Goal: Task Accomplishment & Management: Use online tool/utility

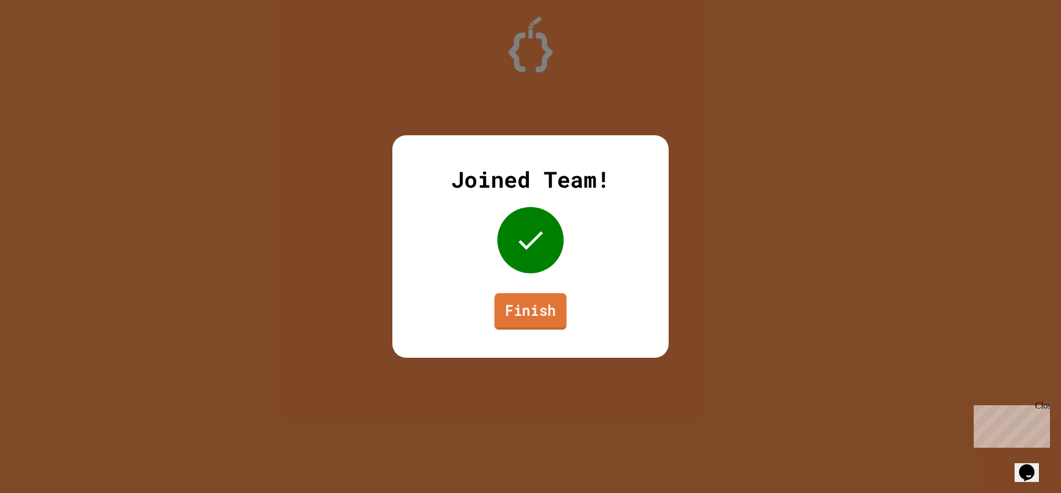
click at [540, 317] on link "Finish" at bounding box center [530, 311] width 72 height 36
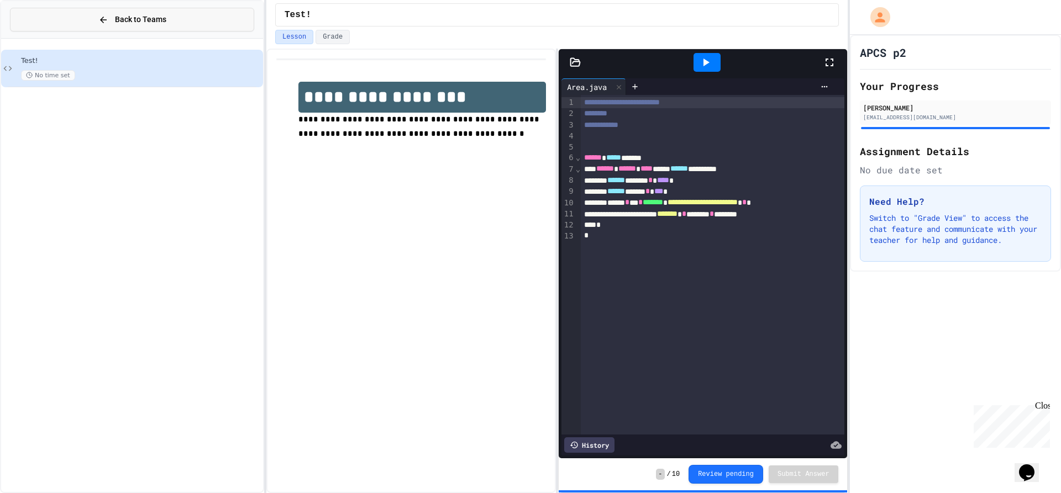
click at [152, 22] on span "Back to Teams" at bounding box center [140, 20] width 51 height 12
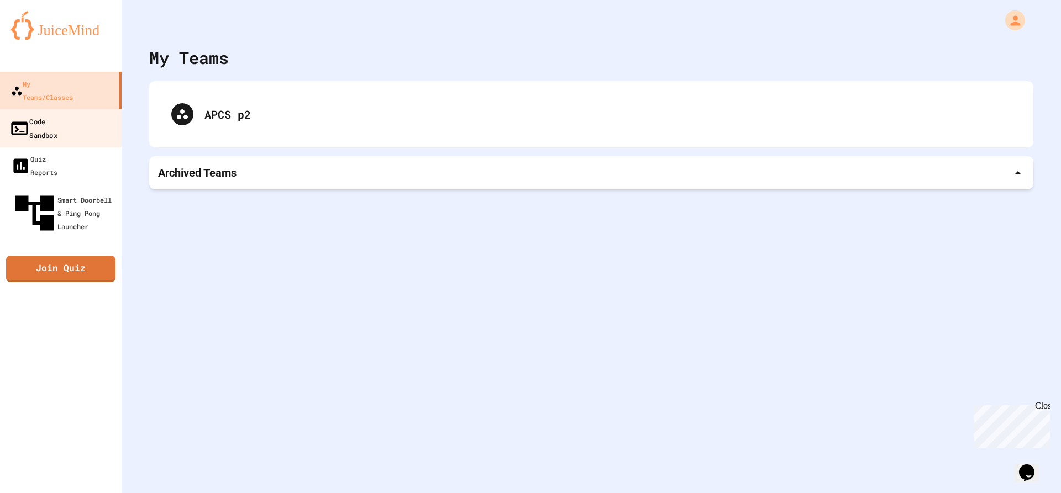
click at [57, 114] on div "Code Sandbox" at bounding box center [33, 127] width 48 height 27
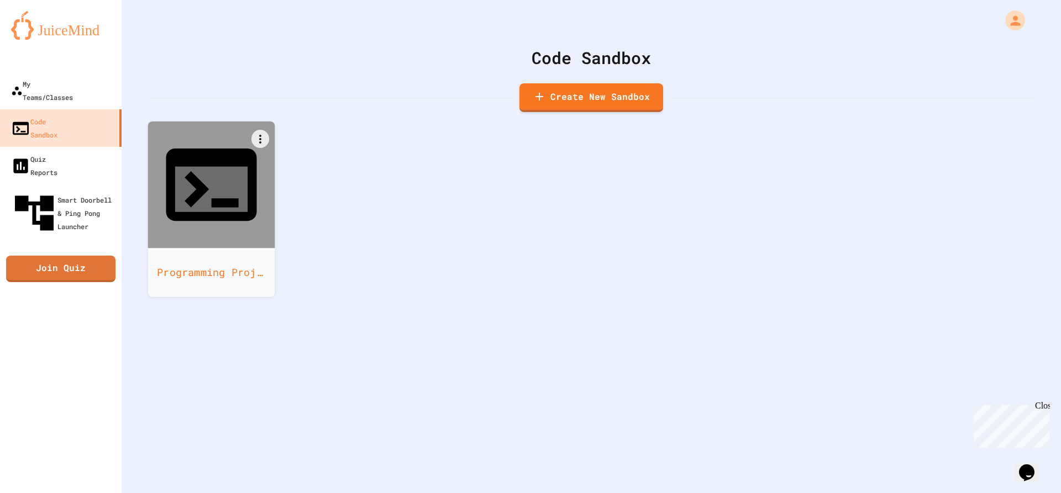
click at [232, 155] on icon at bounding box center [211, 185] width 91 height 72
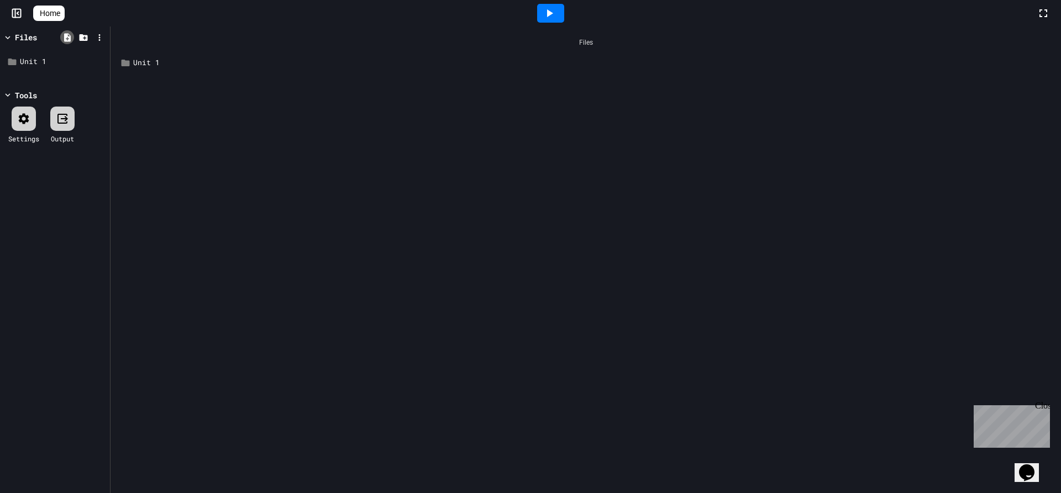
click at [68, 43] on div at bounding box center [67, 37] width 14 height 14
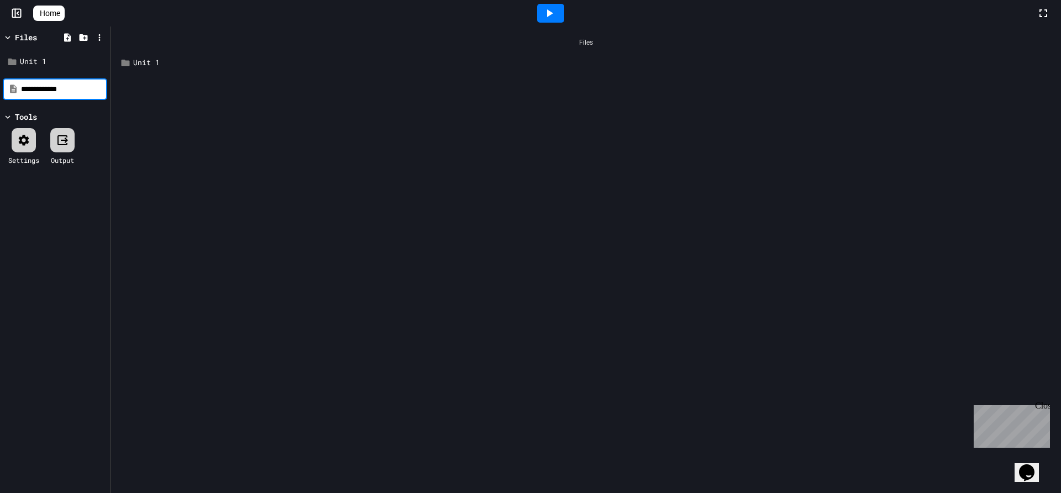
type input "**********"
click at [182, 55] on div "Free Response" at bounding box center [585, 63] width 939 height 20
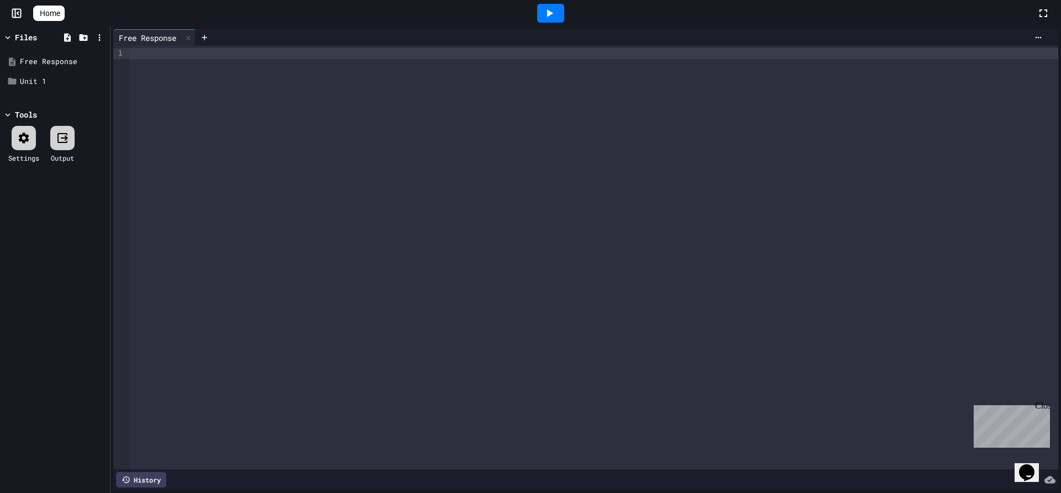
click at [182, 77] on div at bounding box center [594, 258] width 928 height 424
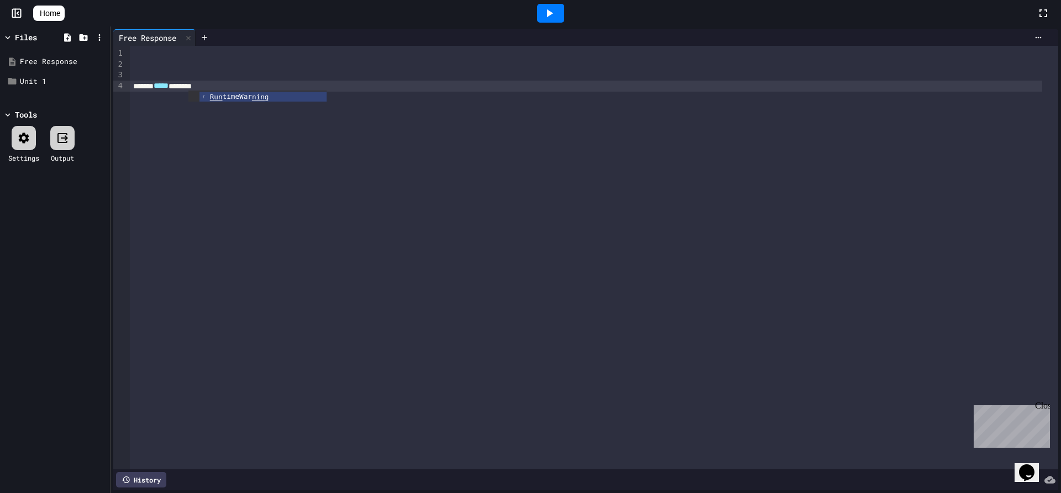
click at [236, 85] on div "****** ***** *******" at bounding box center [586, 86] width 912 height 11
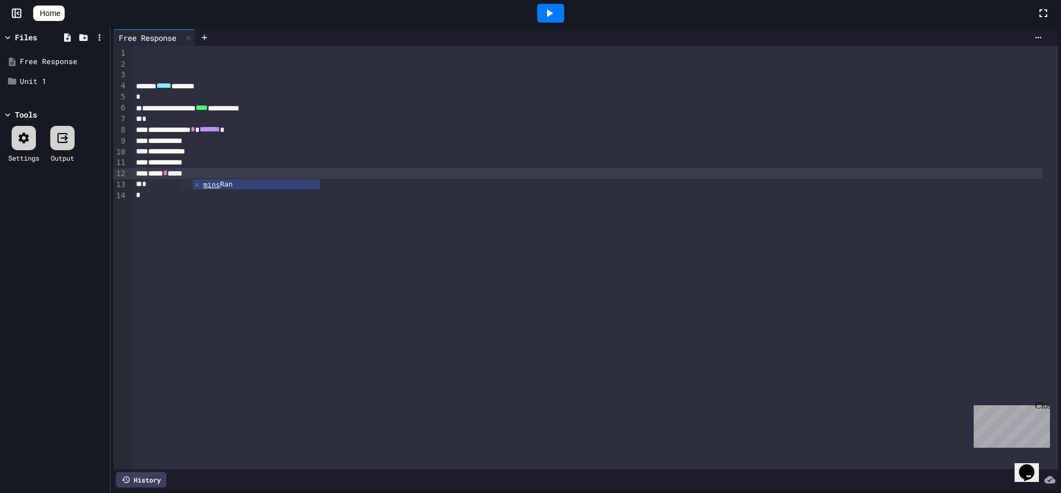
click at [275, 104] on div "**********" at bounding box center [588, 108] width 910 height 11
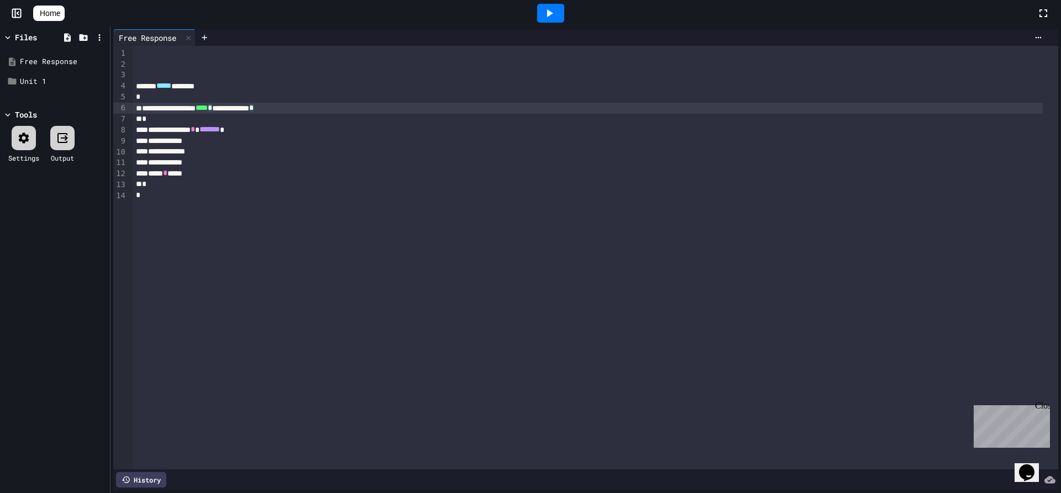
click at [199, 176] on div "**** * ****" at bounding box center [588, 173] width 910 height 11
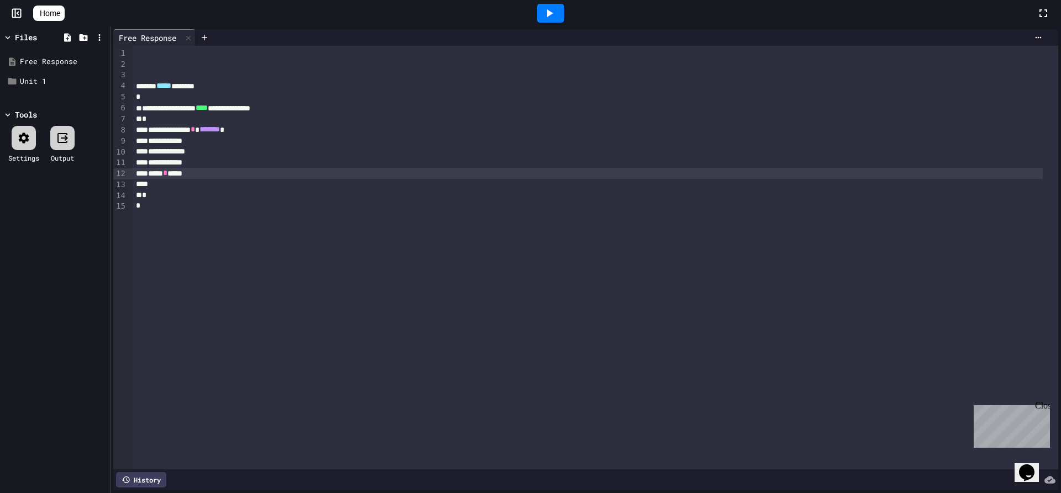
click at [219, 172] on div "**** * ****" at bounding box center [588, 173] width 910 height 11
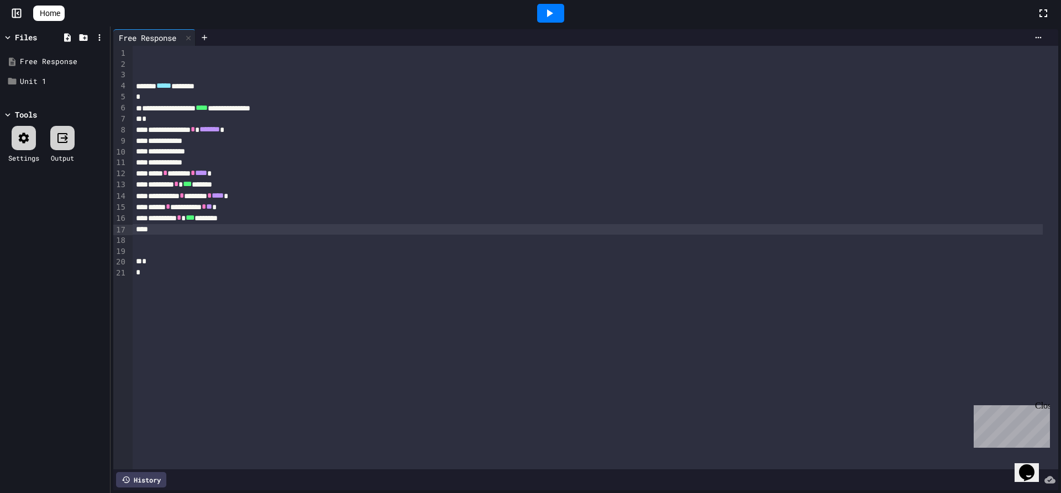
click at [235, 197] on div "**********" at bounding box center [588, 196] width 910 height 11
click at [227, 199] on span "****" at bounding box center [220, 196] width 12 height 8
click at [212, 210] on span "**" at bounding box center [209, 207] width 6 height 8
click at [228, 206] on div "**********" at bounding box center [588, 207] width 910 height 11
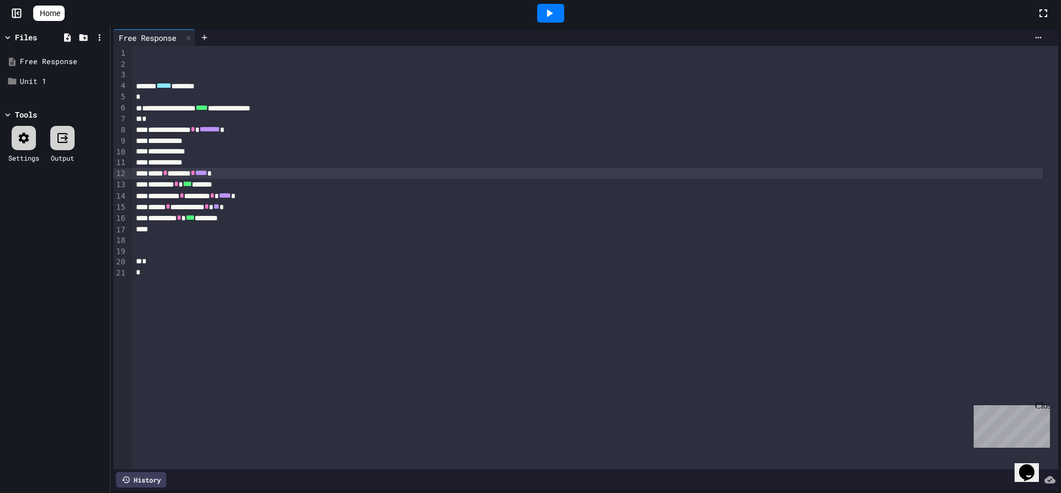
click at [195, 174] on span "*" at bounding box center [193, 173] width 4 height 8
click at [198, 173] on span "*" at bounding box center [195, 173] width 4 height 8
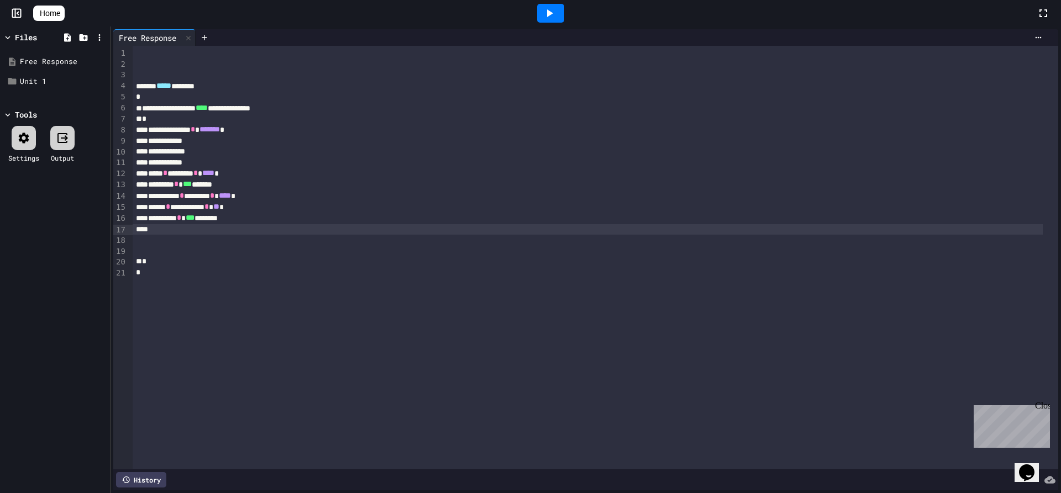
click at [206, 230] on div at bounding box center [588, 229] width 910 height 11
click at [476, 241] on div "**********" at bounding box center [588, 240] width 910 height 11
click at [544, 10] on div at bounding box center [550, 13] width 27 height 19
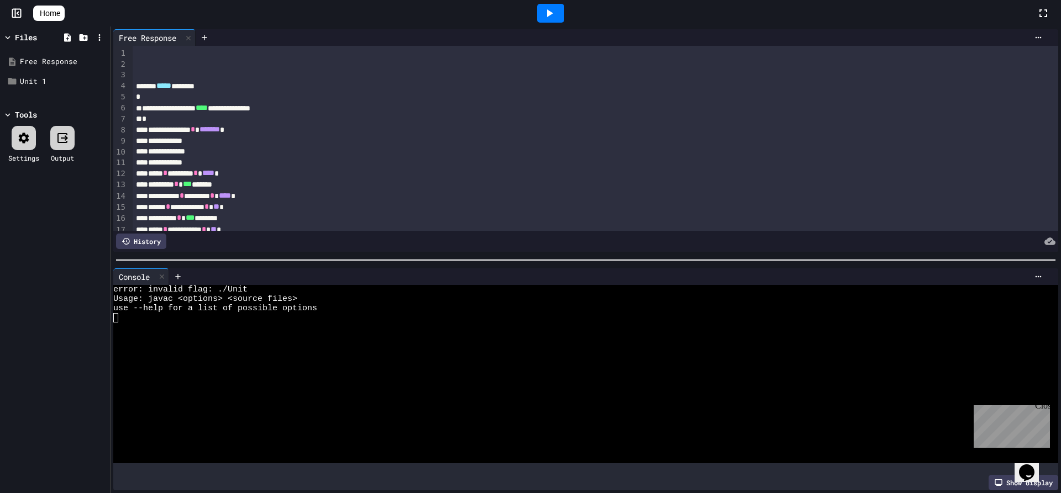
click at [159, 272] on div at bounding box center [161, 277] width 13 height 16
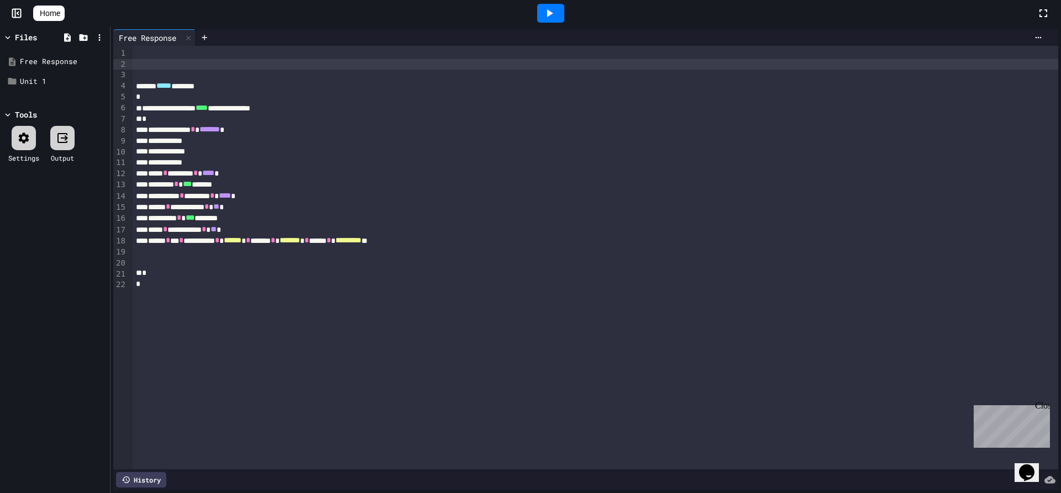
click at [138, 65] on div at bounding box center [595, 64] width 925 height 11
click at [564, 15] on div at bounding box center [550, 13] width 27 height 19
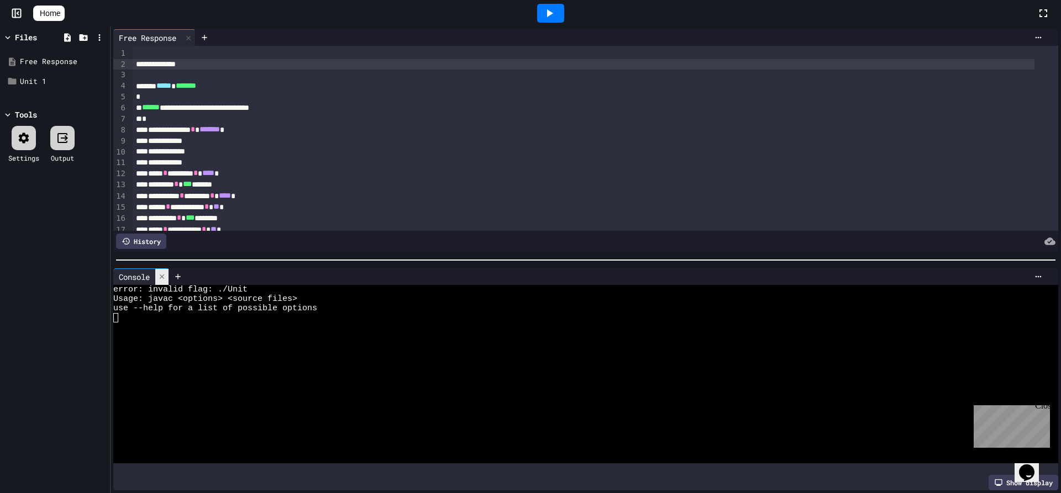
click at [159, 273] on icon at bounding box center [162, 277] width 8 height 8
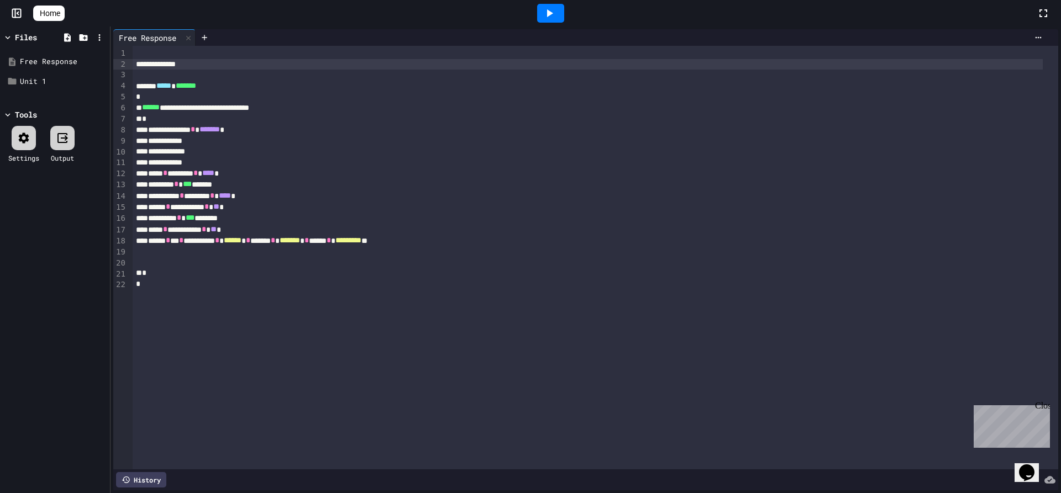
click at [69, 133] on icon at bounding box center [62, 137] width 13 height 13
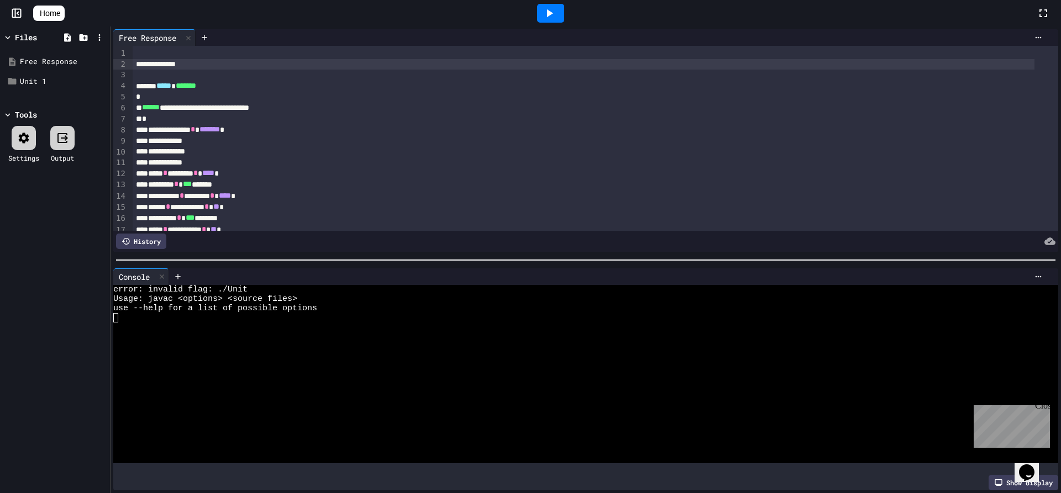
click at [31, 143] on div at bounding box center [24, 138] width 24 height 24
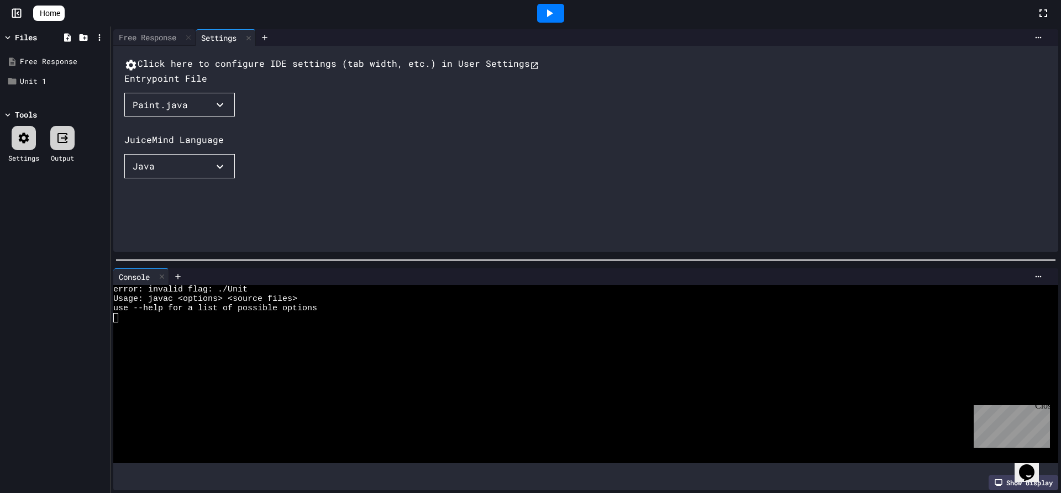
click at [202, 117] on button "Paint.java" at bounding box center [179, 105] width 110 height 24
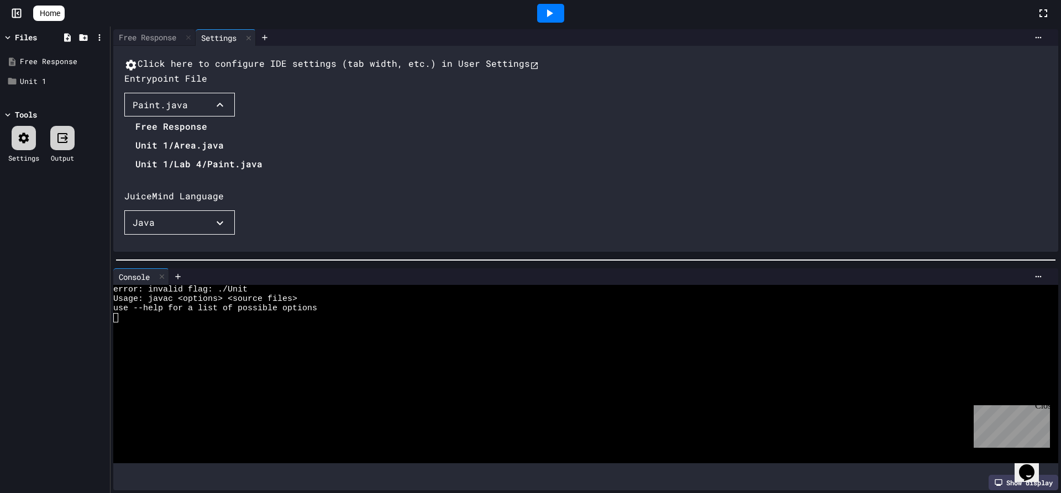
click at [181, 135] on li "Free Response" at bounding box center [198, 127] width 127 height 18
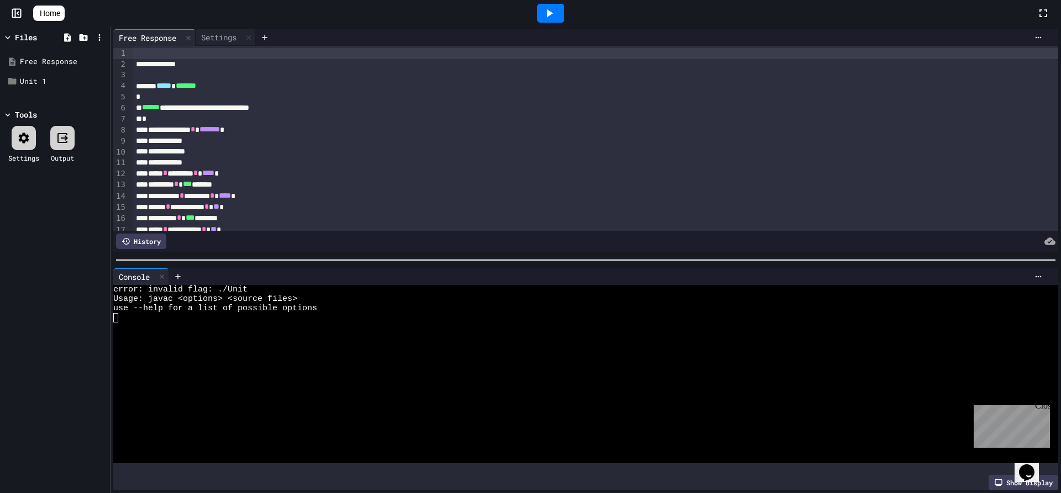
click at [551, 18] on icon at bounding box center [549, 13] width 13 height 13
drag, startPoint x: 198, startPoint y: 64, endPoint x: 129, endPoint y: 66, distance: 69.6
click at [129, 66] on div "**********" at bounding box center [585, 138] width 945 height 185
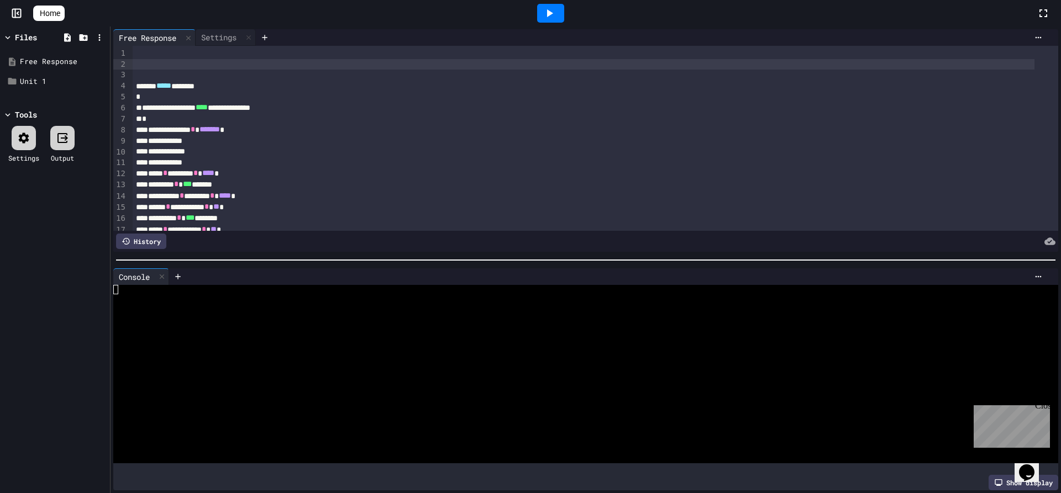
click at [555, 11] on icon at bounding box center [549, 13] width 13 height 13
click at [553, 15] on icon at bounding box center [550, 13] width 6 height 8
click at [161, 273] on icon at bounding box center [162, 277] width 8 height 8
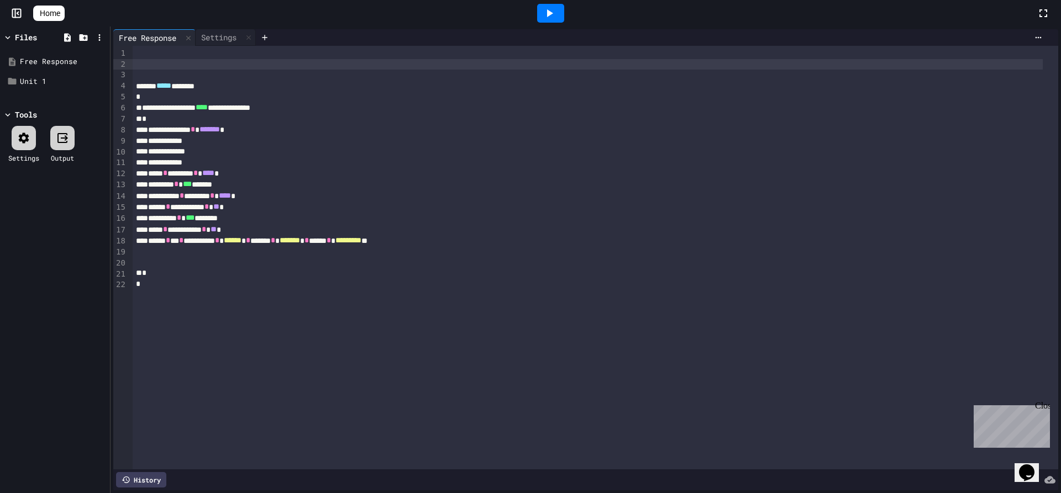
click at [155, 36] on div "Free Response" at bounding box center [147, 38] width 69 height 12
click at [101, 60] on icon at bounding box center [100, 62] width 2 height 7
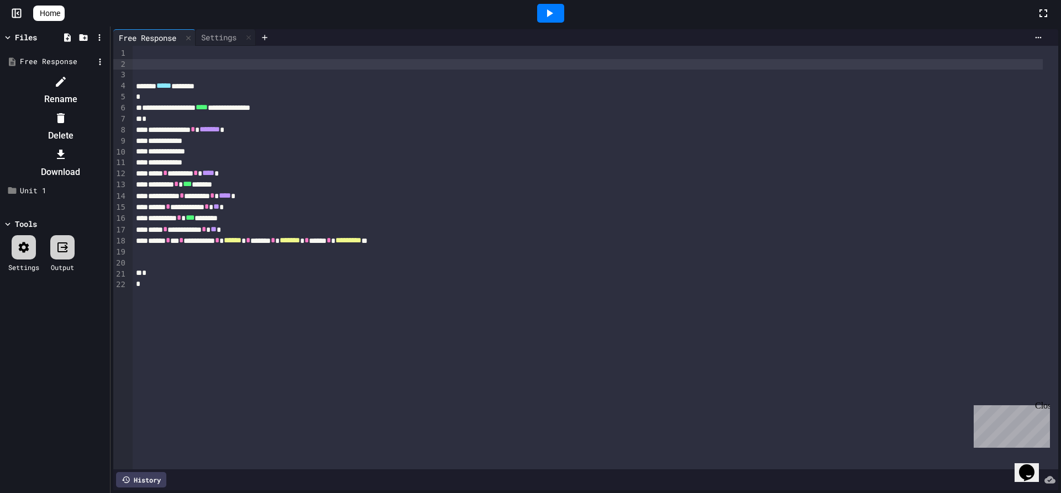
click at [107, 77] on div at bounding box center [60, 82] width 93 height 18
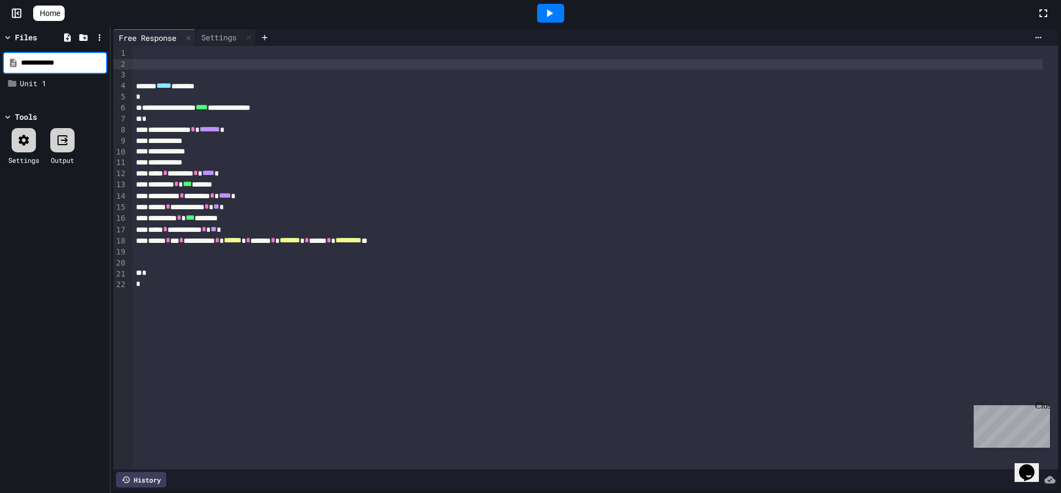
type input "**********"
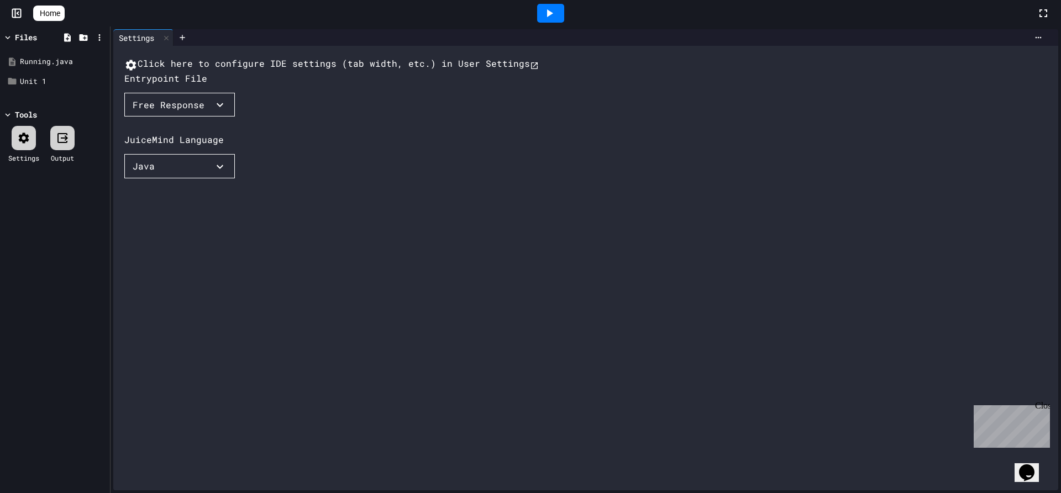
click at [182, 112] on div "Free Response" at bounding box center [169, 104] width 72 height 13
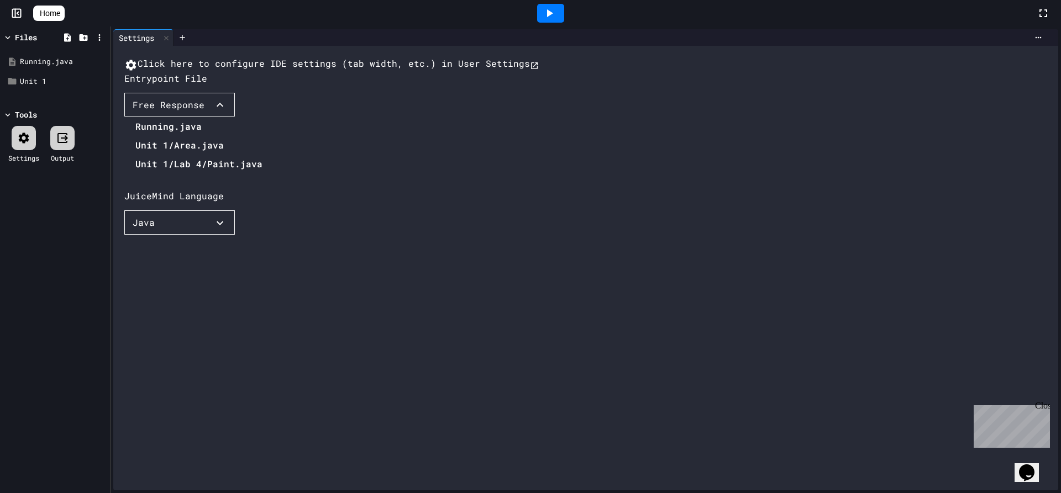
click at [173, 135] on li "Running.java" at bounding box center [198, 127] width 127 height 18
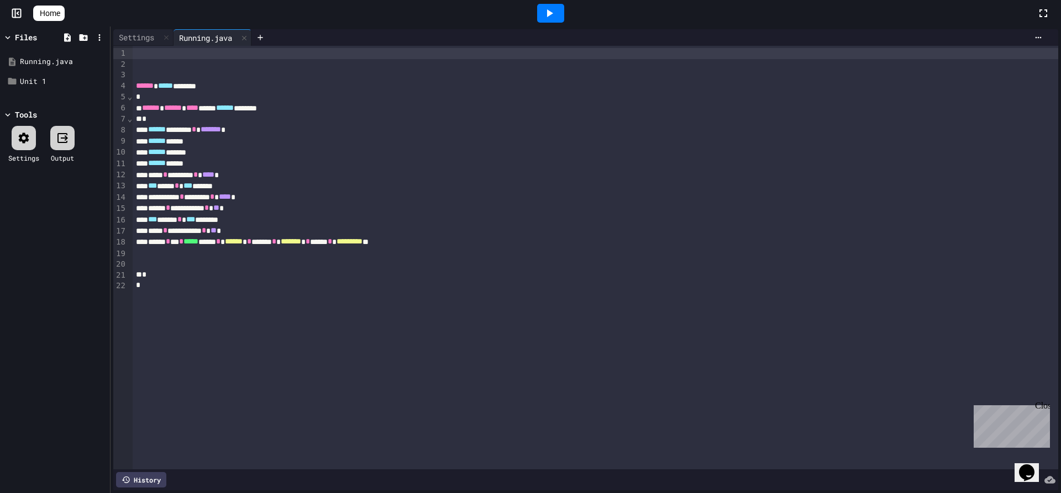
click at [553, 13] on icon at bounding box center [550, 13] width 6 height 8
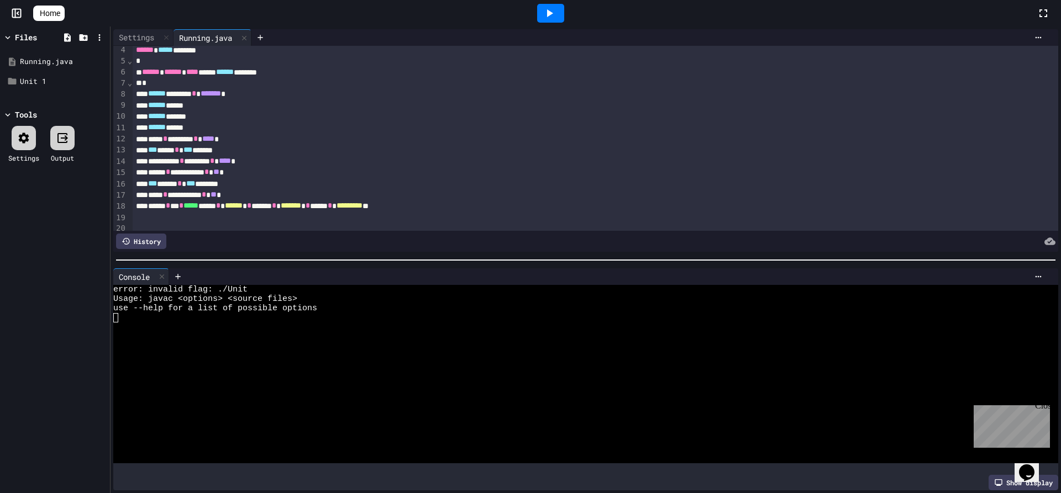
scroll to position [55, 0]
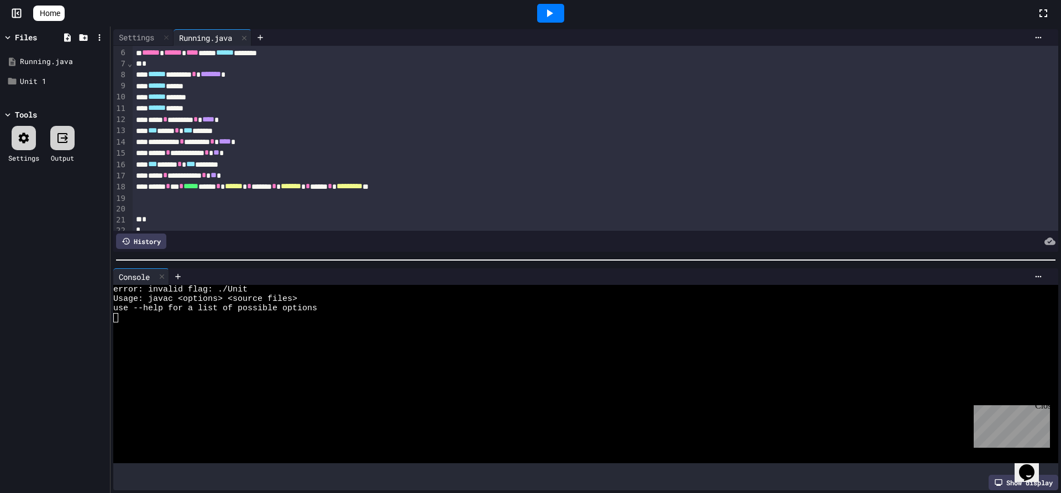
click at [14, 148] on div at bounding box center [24, 138] width 24 height 24
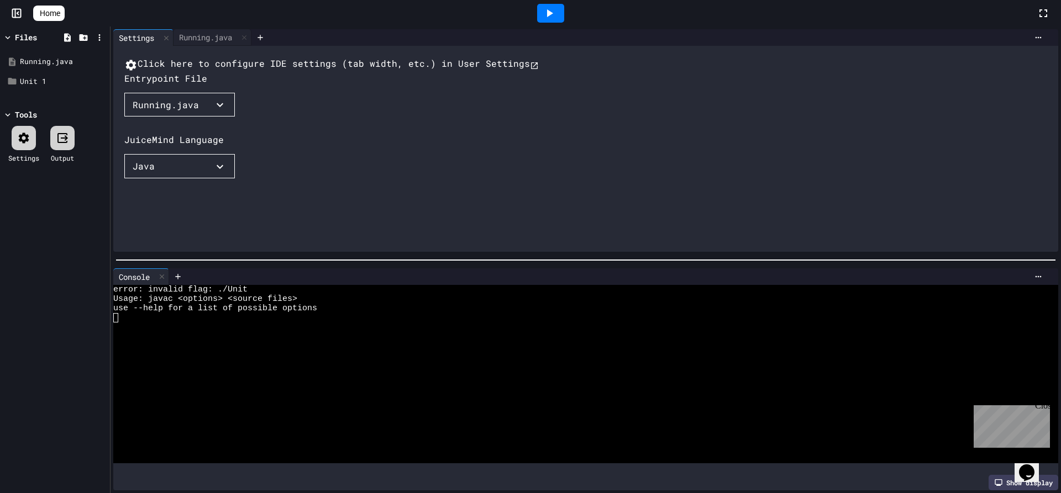
click at [146, 173] on div "Java" at bounding box center [144, 166] width 22 height 13
click at [273, 180] on div at bounding box center [198, 180] width 149 height 0
click at [206, 117] on button "Running.java" at bounding box center [179, 105] width 110 height 24
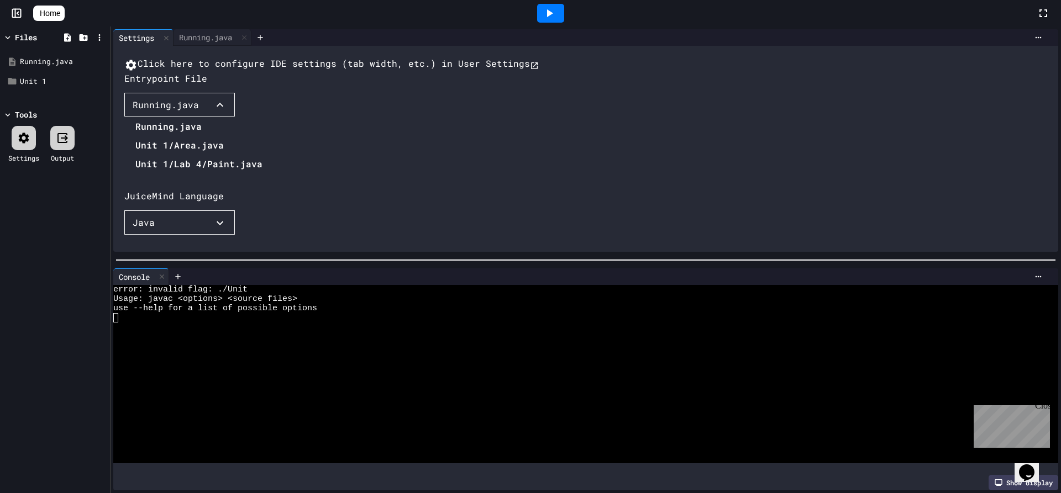
click at [262, 118] on div at bounding box center [193, 118] width 138 height 0
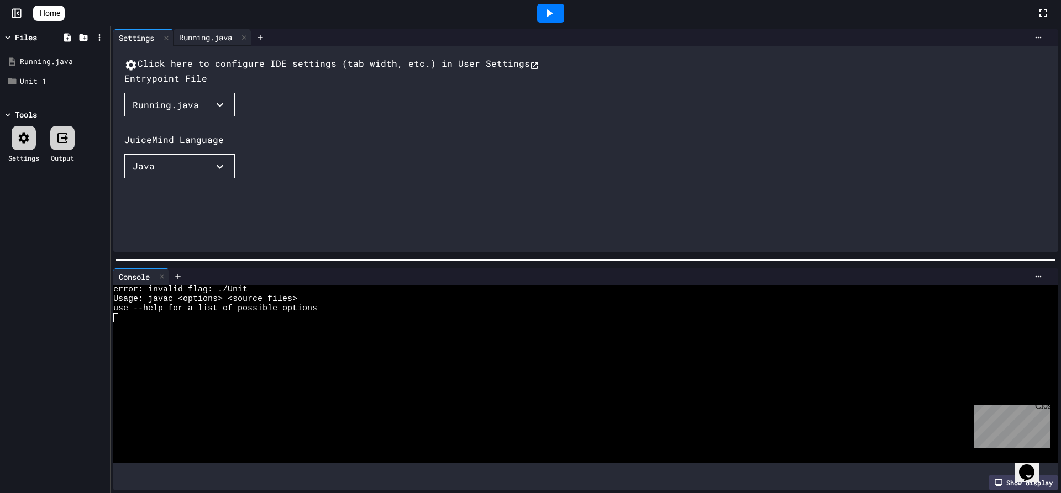
click at [201, 40] on div "Running.java" at bounding box center [205, 37] width 64 height 12
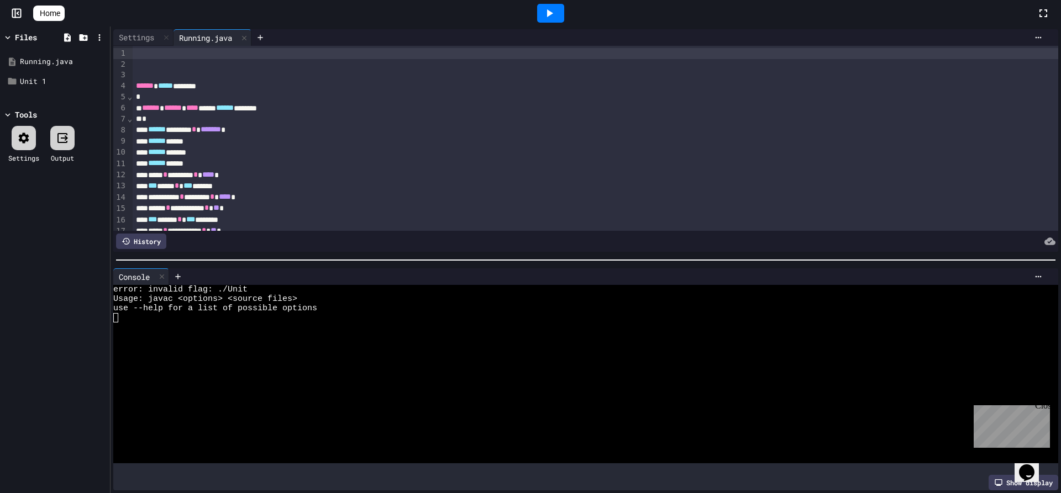
click at [19, 148] on div at bounding box center [24, 138] width 24 height 24
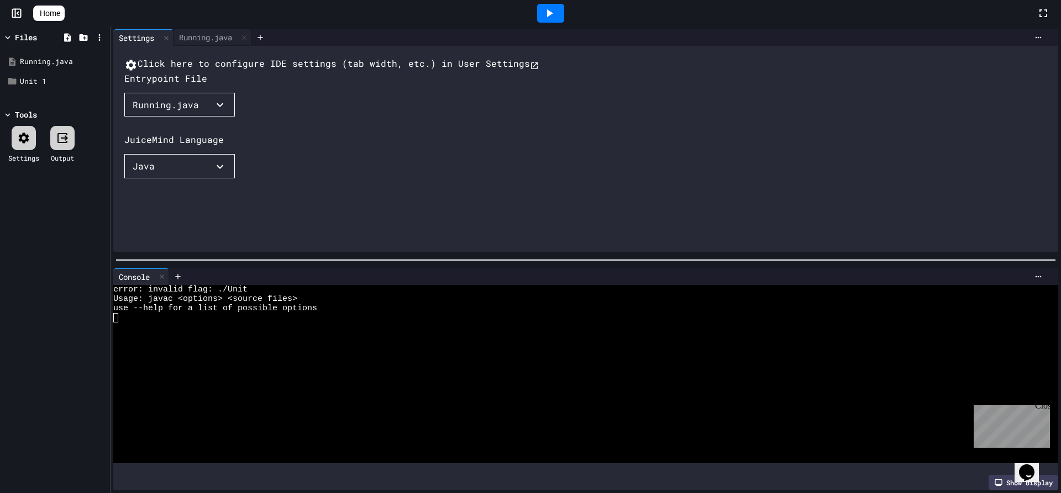
click at [136, 112] on div "Running.java" at bounding box center [166, 104] width 66 height 13
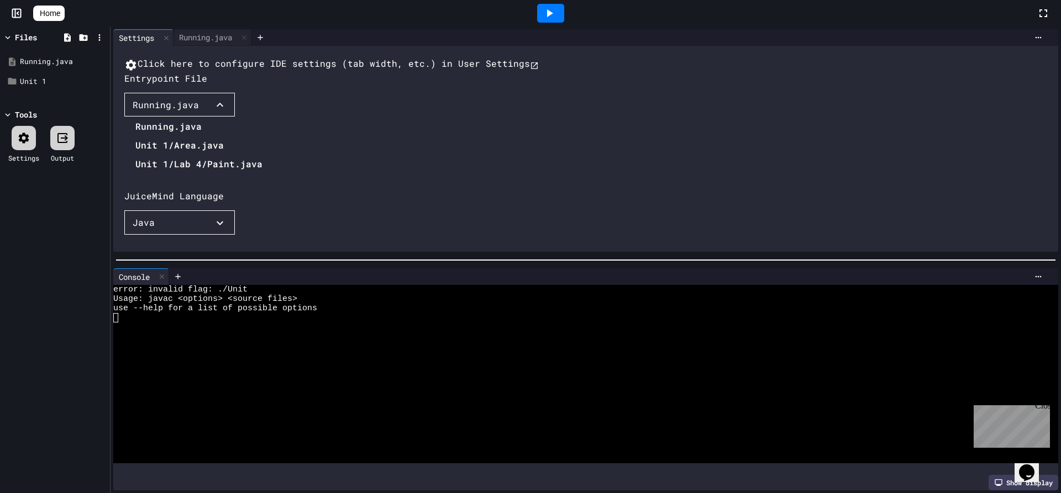
click at [155, 135] on li "Running.java" at bounding box center [198, 127] width 127 height 18
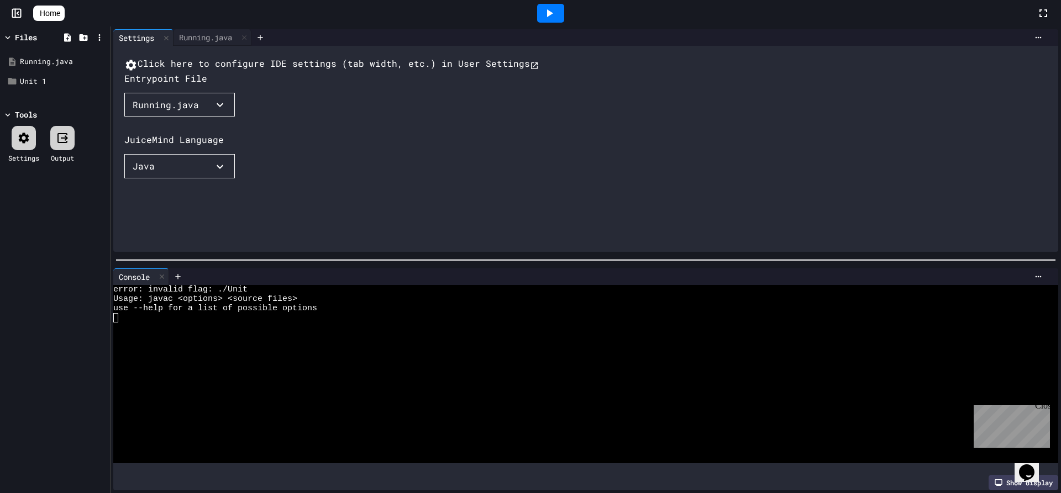
click at [564, 15] on div at bounding box center [550, 13] width 27 height 19
click at [208, 38] on div "Running.java" at bounding box center [205, 37] width 64 height 12
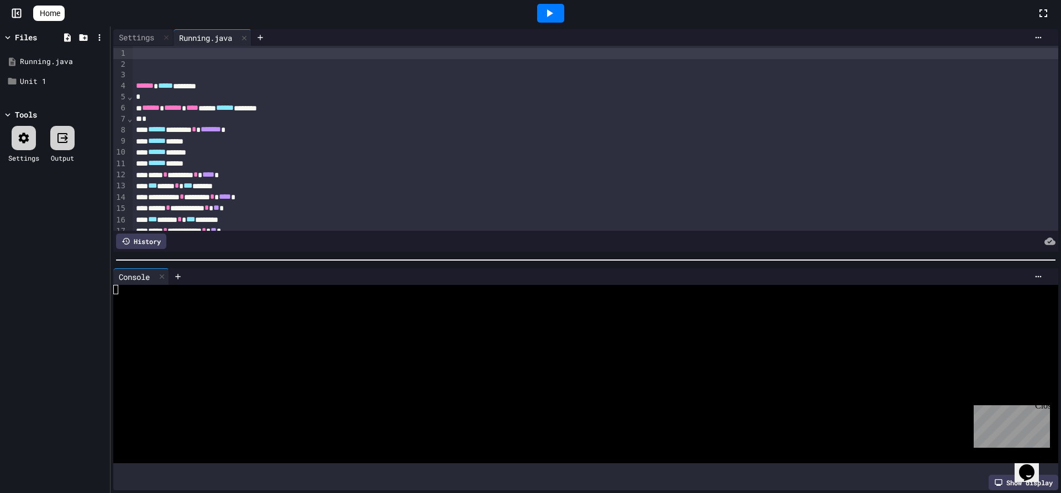
click at [28, 136] on icon at bounding box center [24, 138] width 10 height 10
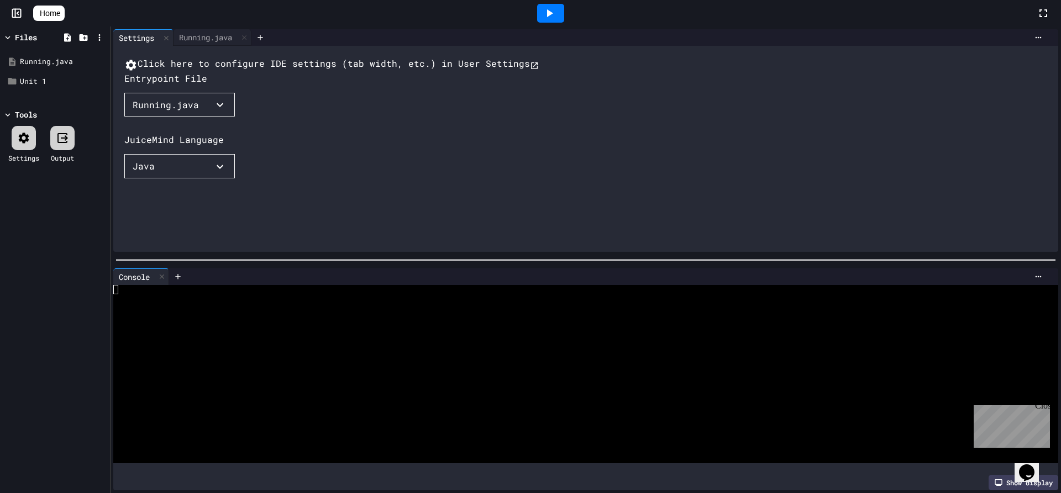
click at [142, 112] on div "Running.java" at bounding box center [166, 104] width 66 height 13
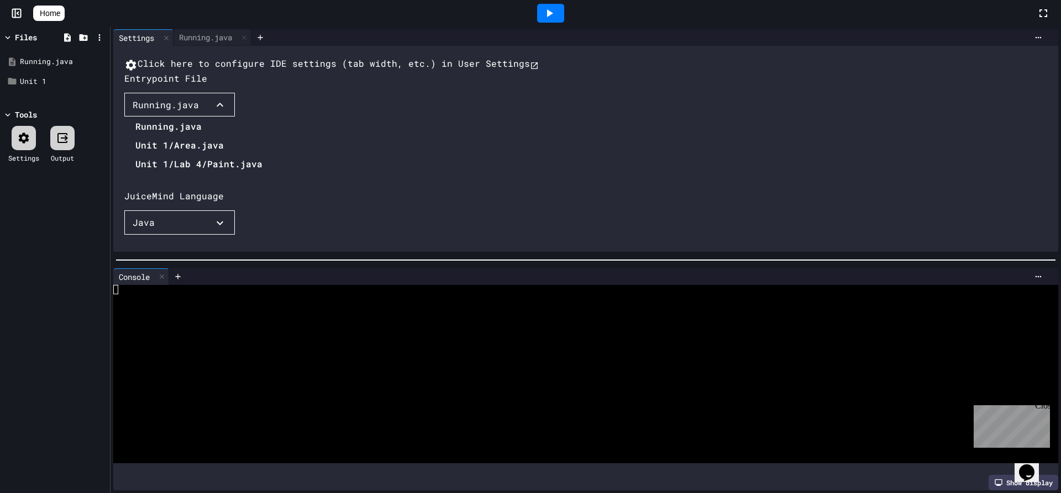
drag, startPoint x: 154, startPoint y: 159, endPoint x: 147, endPoint y: 154, distance: 8.3
click at [147, 135] on li "Running.java" at bounding box center [198, 127] width 127 height 18
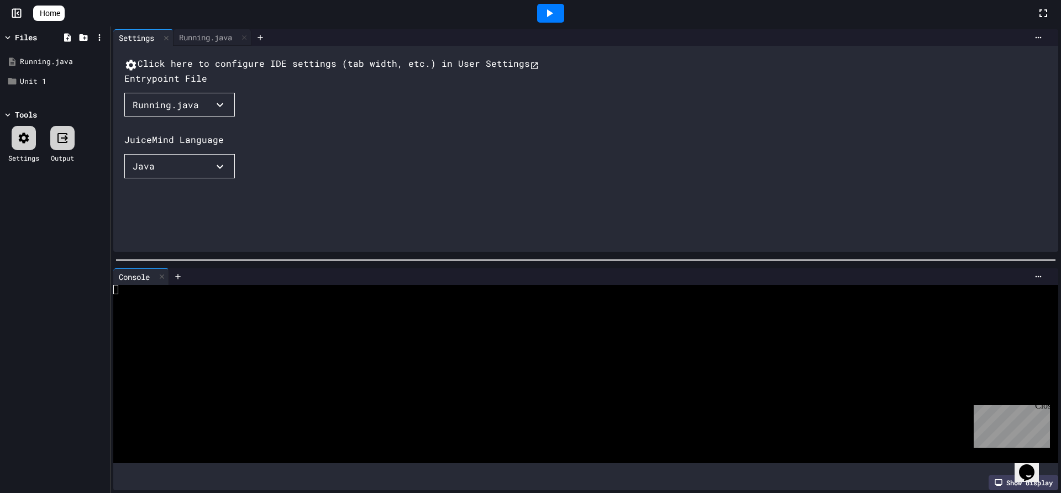
click at [17, 140] on div at bounding box center [24, 138] width 24 height 24
click at [60, 60] on div "Running.java" at bounding box center [57, 61] width 74 height 11
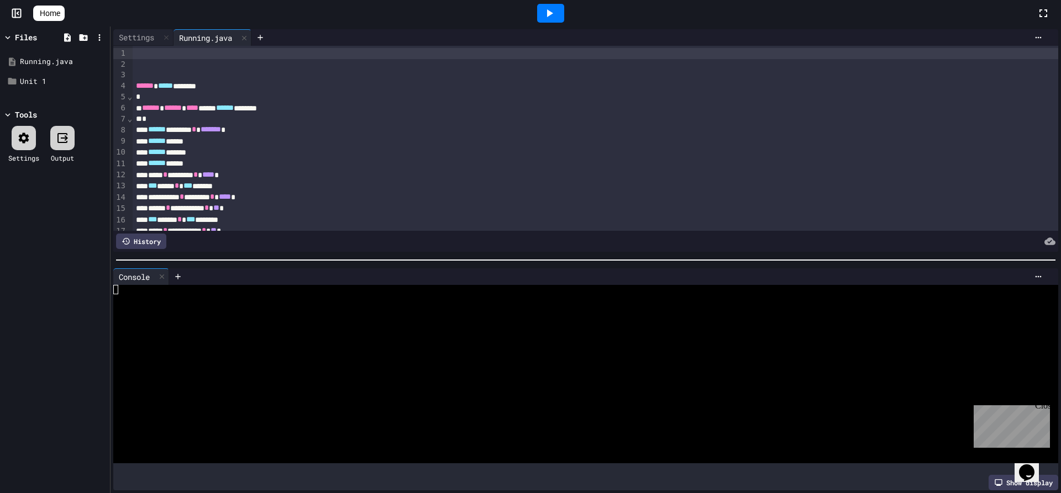
click at [24, 41] on div "Files" at bounding box center [26, 37] width 22 height 12
click at [27, 41] on div "Files" at bounding box center [26, 37] width 22 height 12
click at [24, 149] on div at bounding box center [24, 138] width 24 height 24
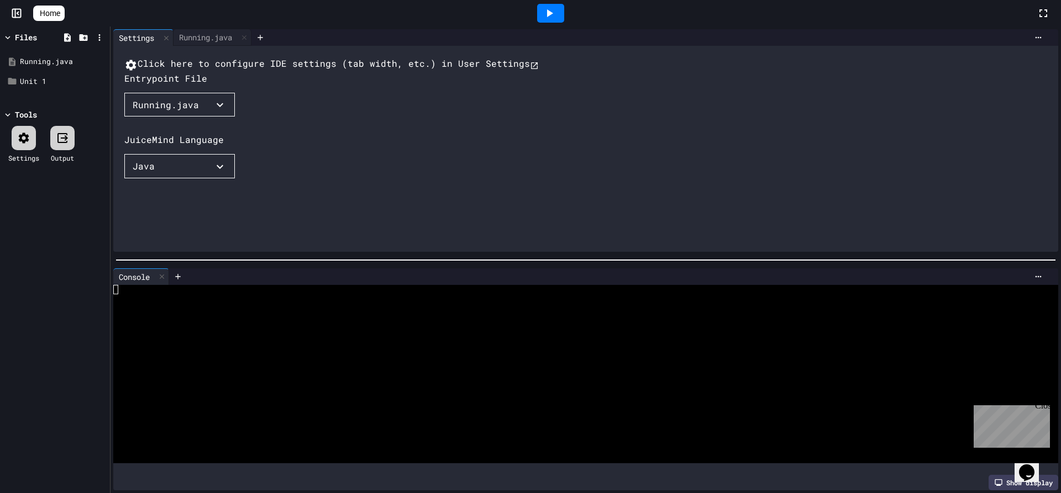
click at [175, 117] on button "Running.java" at bounding box center [179, 105] width 110 height 24
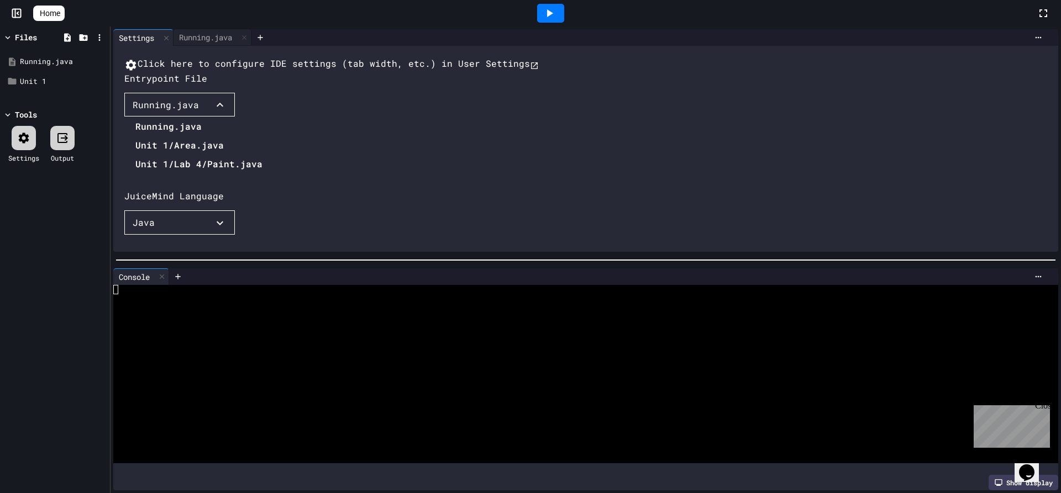
click at [187, 135] on li "Running.java" at bounding box center [198, 127] width 127 height 18
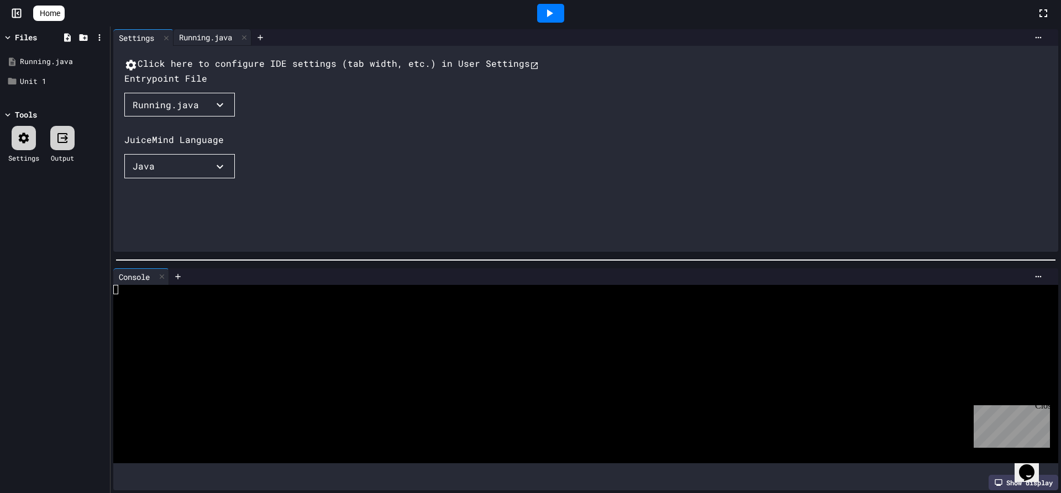
click at [194, 35] on div "Running.java" at bounding box center [205, 37] width 64 height 12
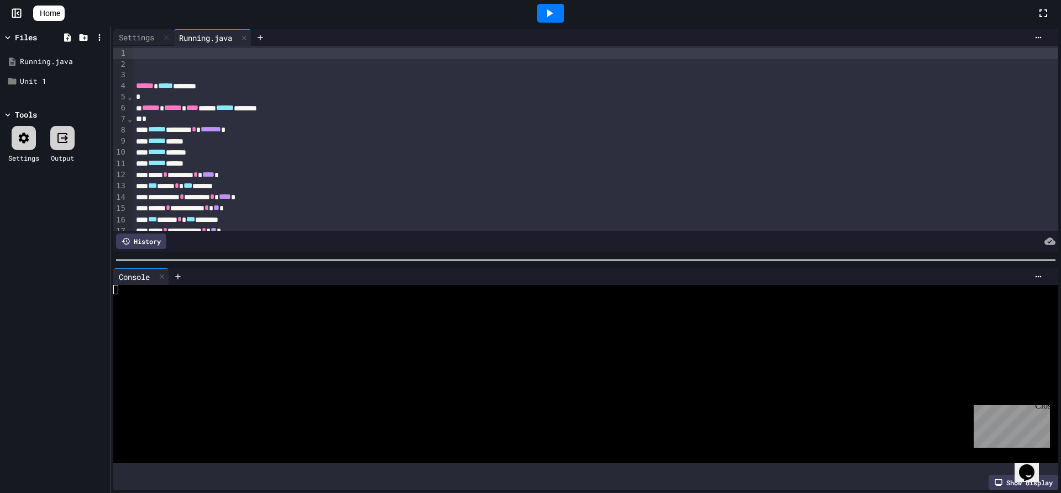
click at [545, 12] on div at bounding box center [550, 13] width 27 height 19
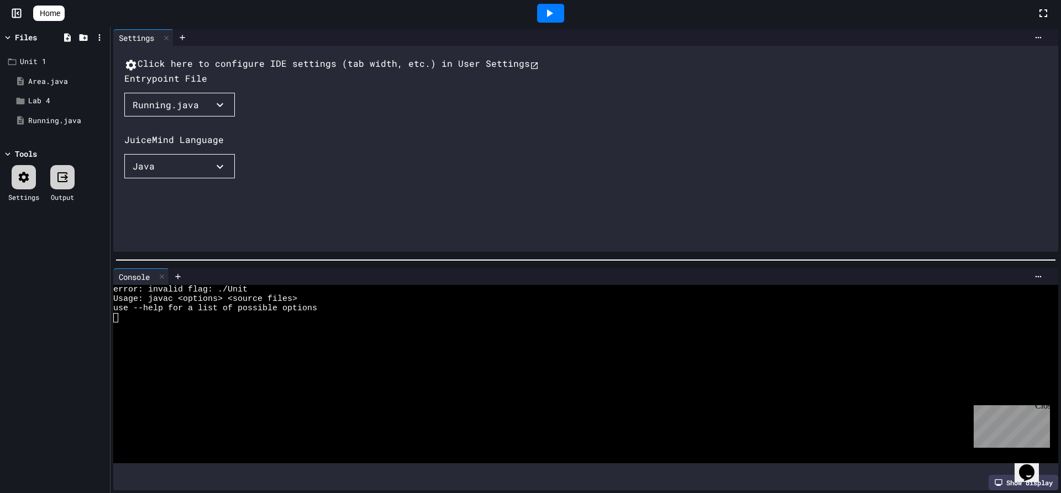
click at [550, 14] on icon at bounding box center [549, 13] width 13 height 13
click at [34, 115] on div "Running.java" at bounding box center [61, 120] width 66 height 11
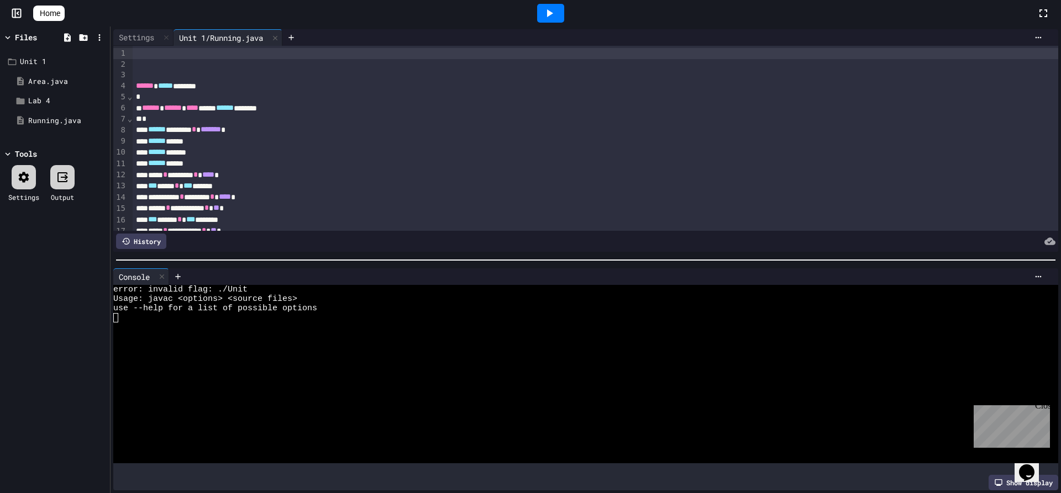
click at [564, 11] on div at bounding box center [550, 13] width 27 height 19
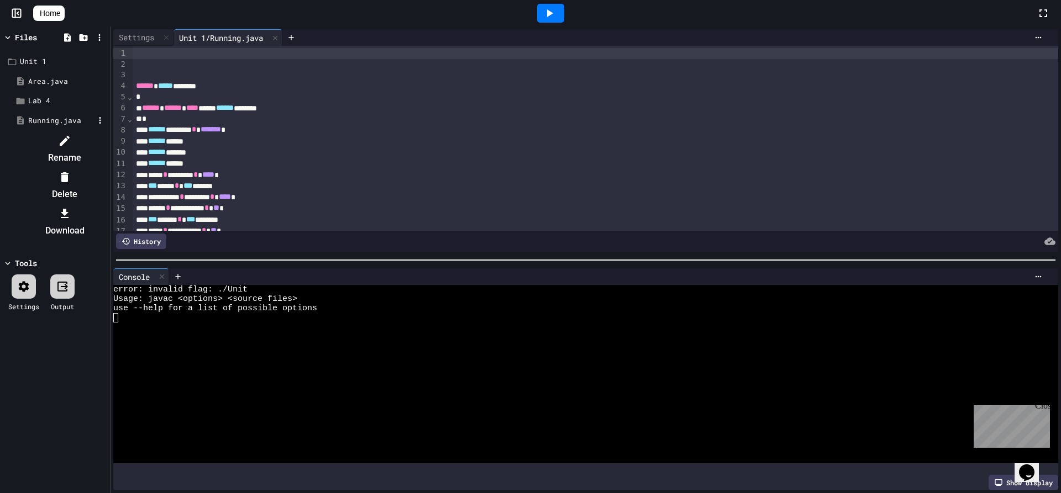
click at [107, 131] on div at bounding box center [59, 131] width 96 height 0
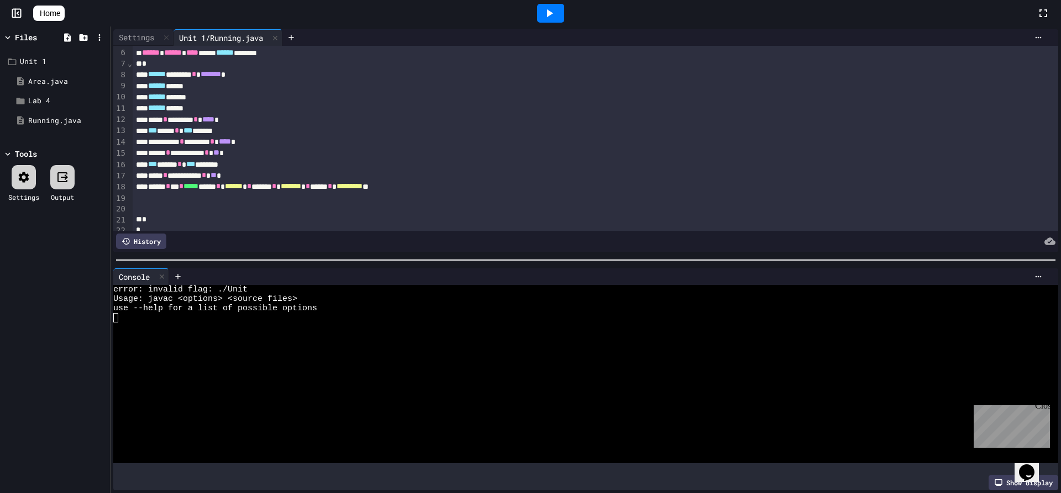
scroll to position [0, 0]
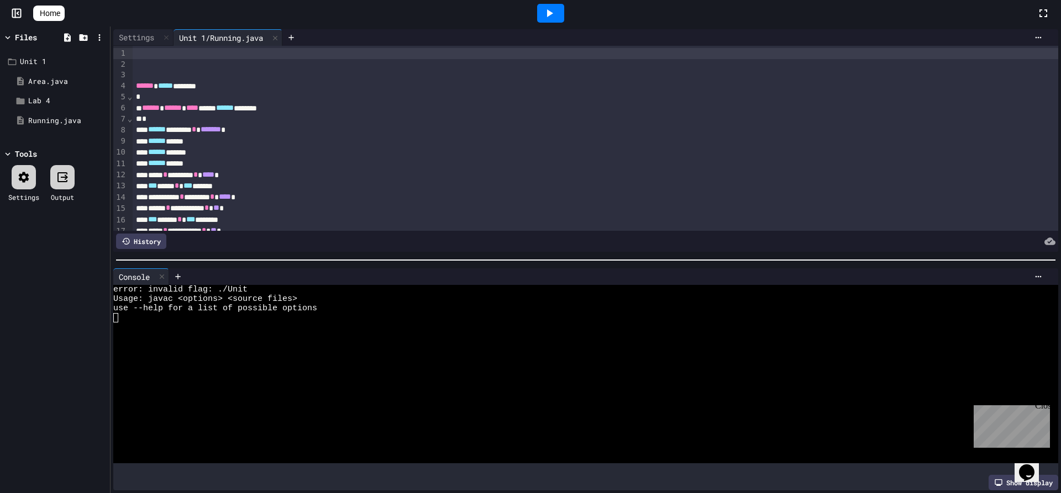
click at [26, 182] on icon at bounding box center [23, 177] width 13 height 13
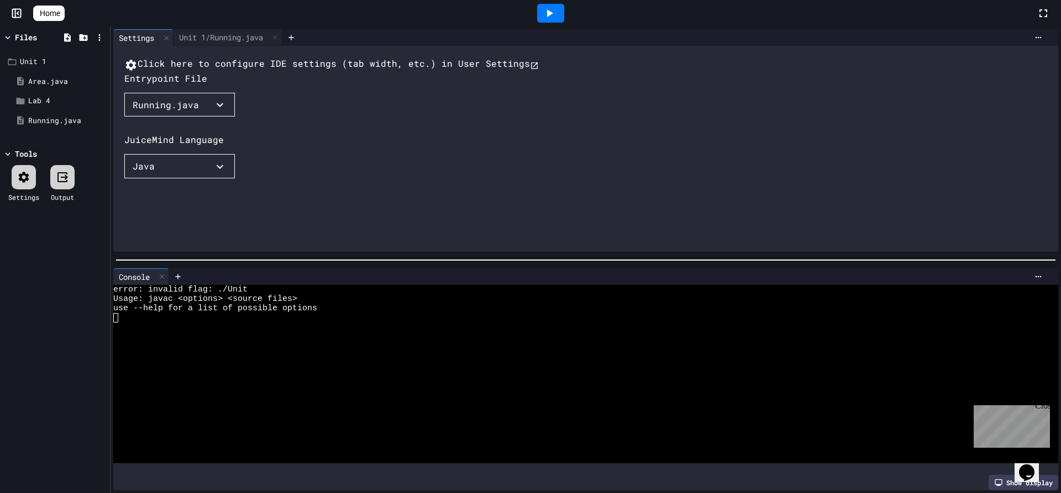
click at [182, 112] on div "Running.java" at bounding box center [166, 104] width 66 height 13
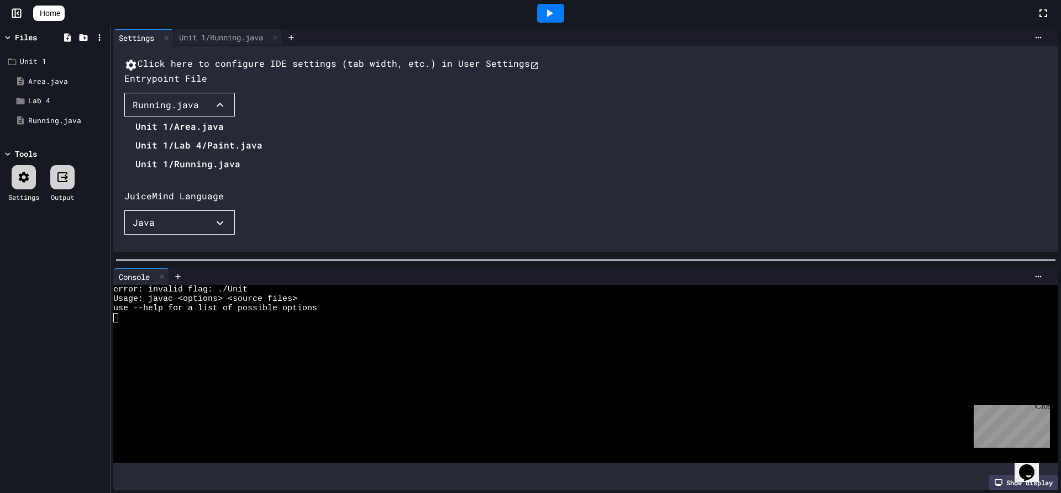
click at [191, 173] on li "Unit 1/Running.java" at bounding box center [198, 164] width 127 height 18
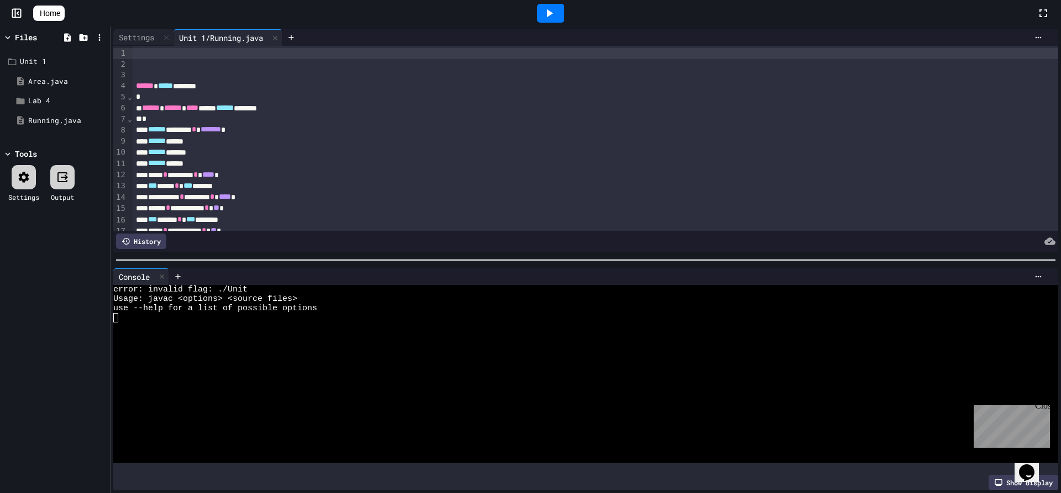
click at [547, 10] on div at bounding box center [550, 13] width 27 height 19
click at [545, 17] on div at bounding box center [550, 13] width 27 height 19
click at [553, 16] on icon at bounding box center [550, 13] width 6 height 8
click at [552, 16] on icon at bounding box center [550, 13] width 6 height 8
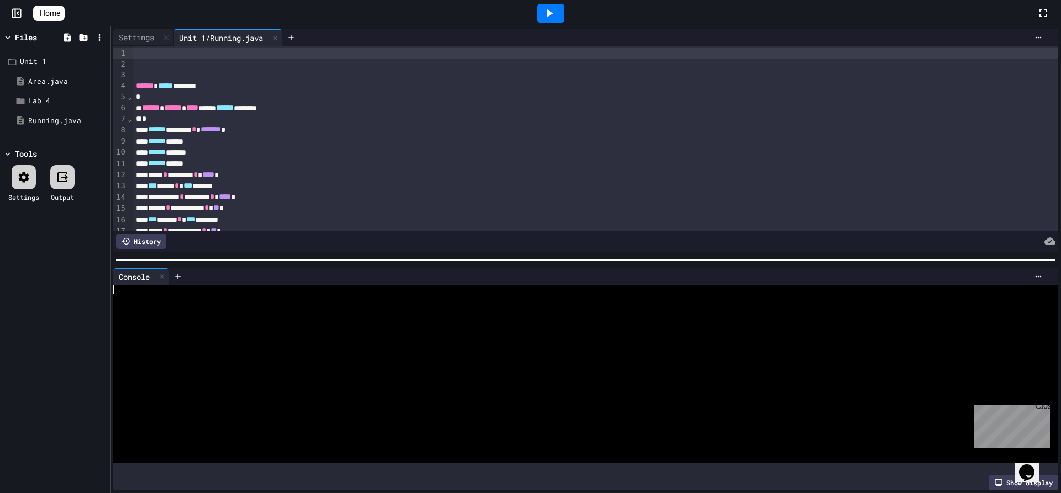
click at [21, 185] on div at bounding box center [24, 177] width 24 height 24
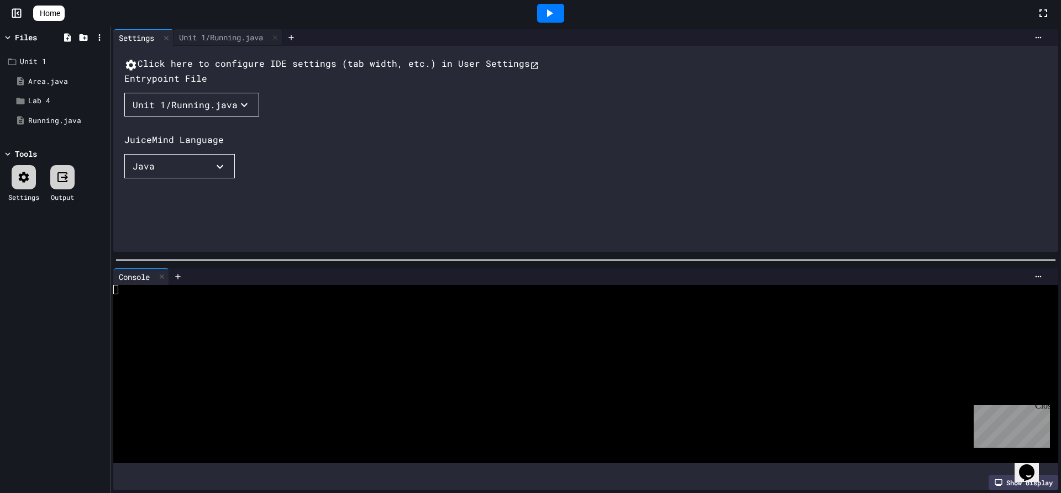
click at [238, 112] on icon "button" at bounding box center [244, 104] width 13 height 13
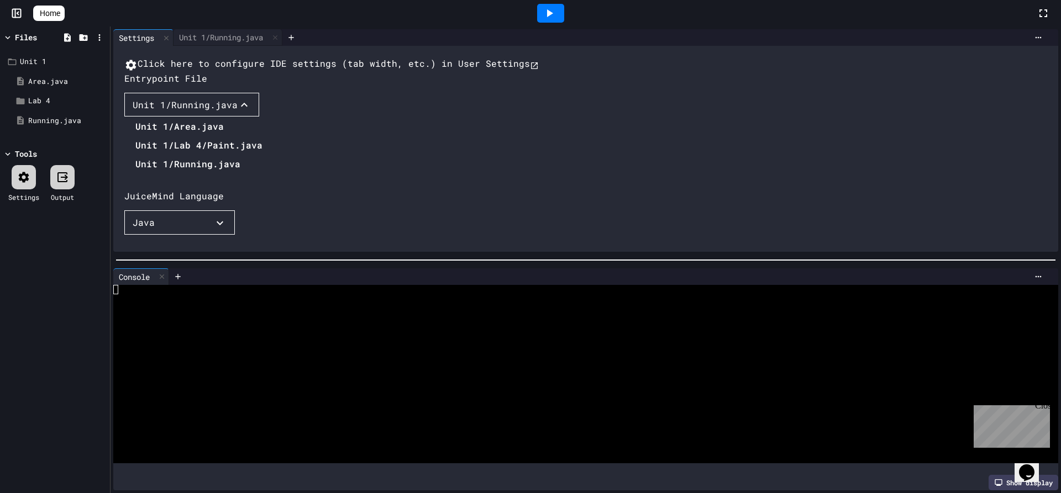
click at [177, 173] on li "Unit 1/Running.java" at bounding box center [198, 164] width 127 height 18
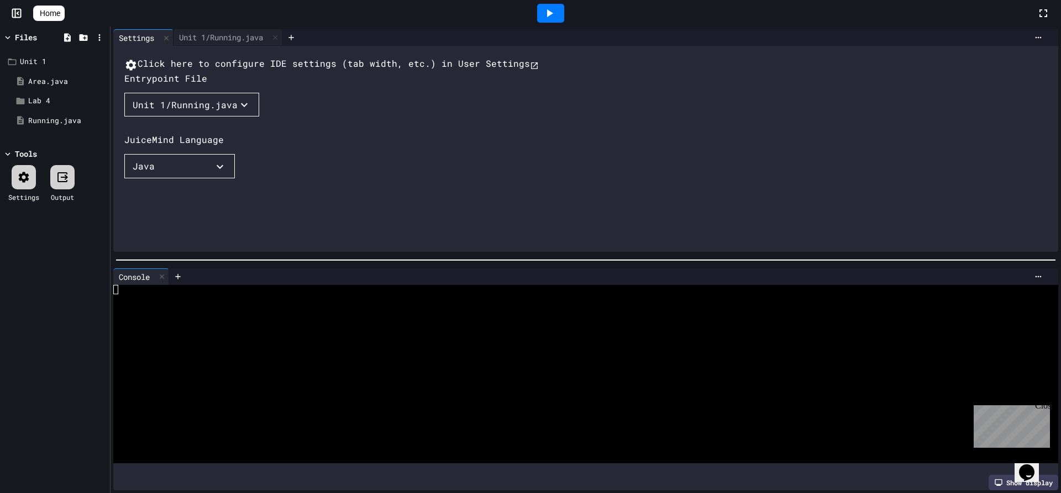
click at [549, 6] on div at bounding box center [550, 13] width 27 height 19
click at [53, 123] on div "Running.java" at bounding box center [61, 120] width 66 height 11
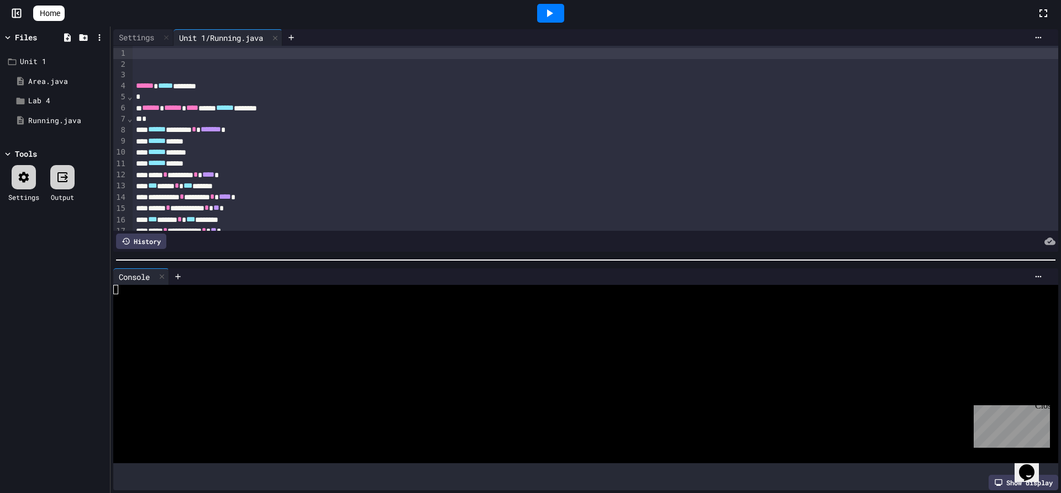
click at [564, 12] on div at bounding box center [550, 13] width 27 height 19
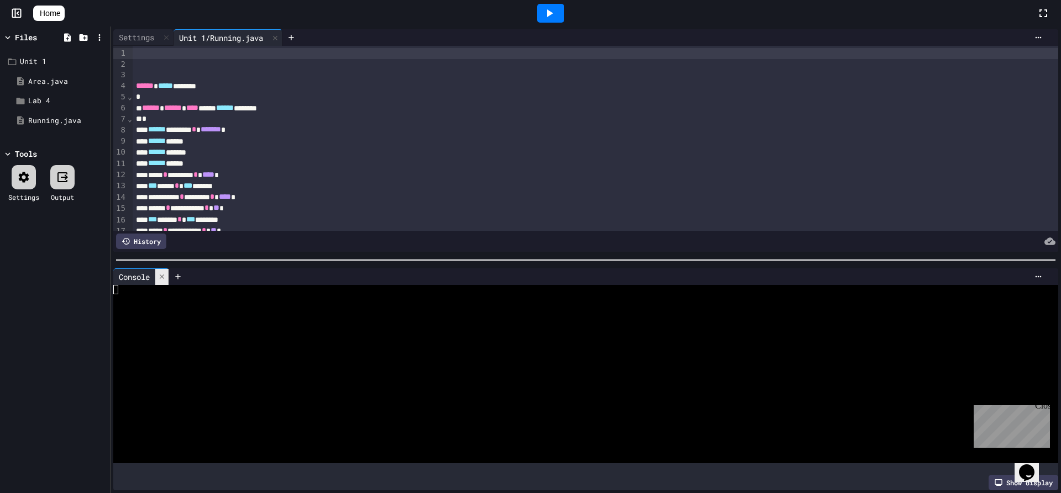
click at [165, 273] on icon at bounding box center [162, 277] width 8 height 8
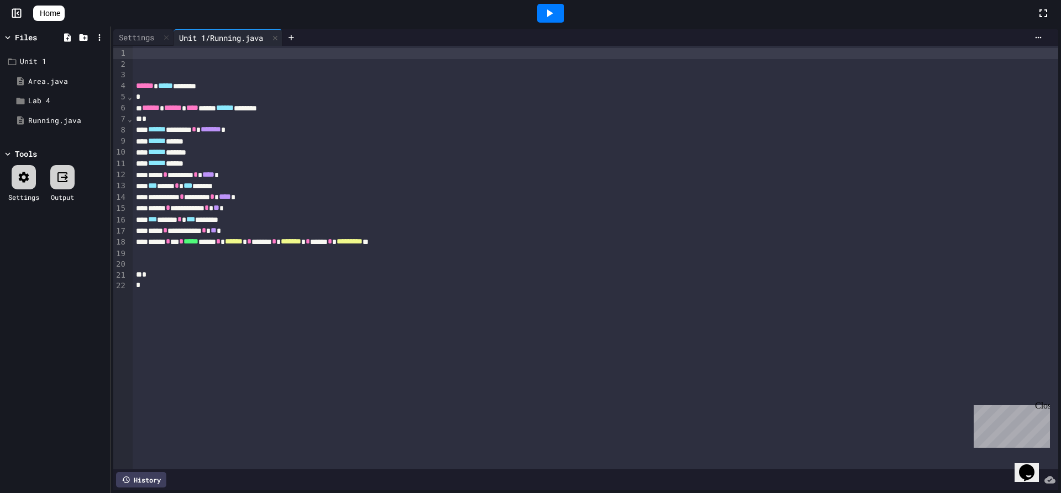
click at [25, 181] on icon at bounding box center [24, 177] width 10 height 10
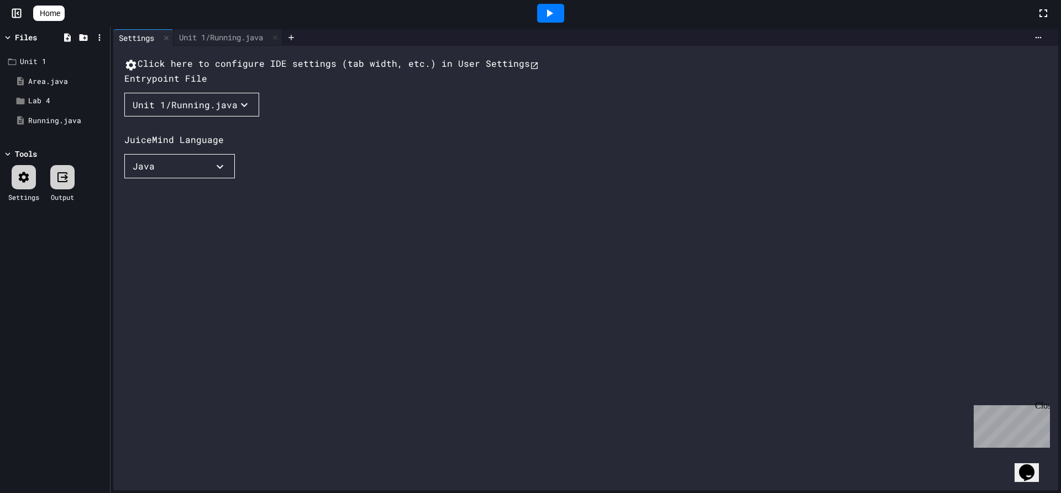
click at [166, 112] on div "Unit 1/Running.java" at bounding box center [185, 104] width 105 height 13
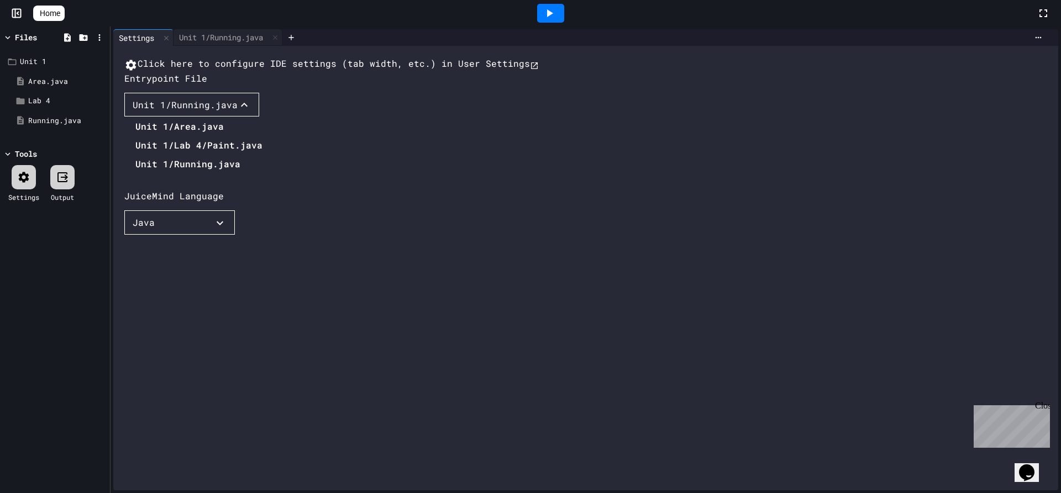
click at [173, 154] on li "Unit 1/Lab 4/Paint.java" at bounding box center [198, 145] width 127 height 18
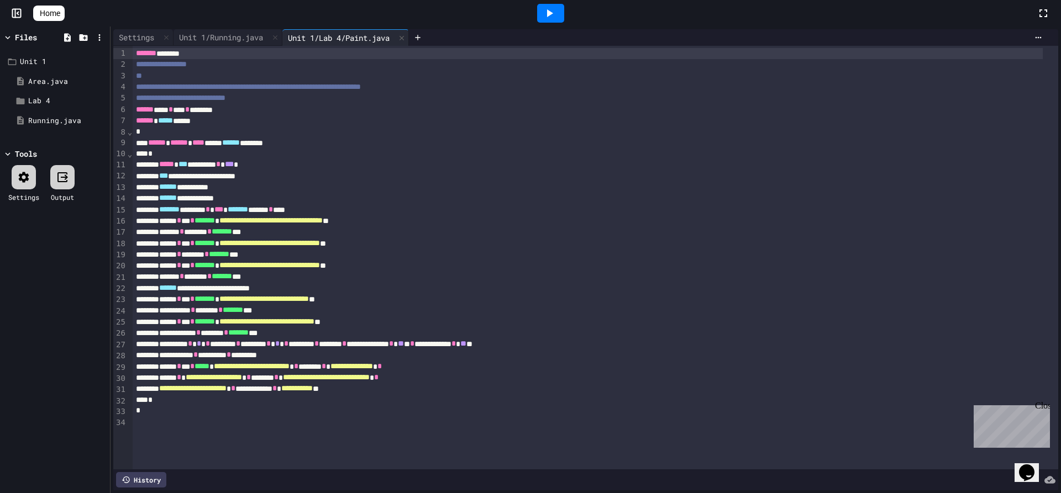
click at [25, 176] on icon at bounding box center [23, 177] width 13 height 13
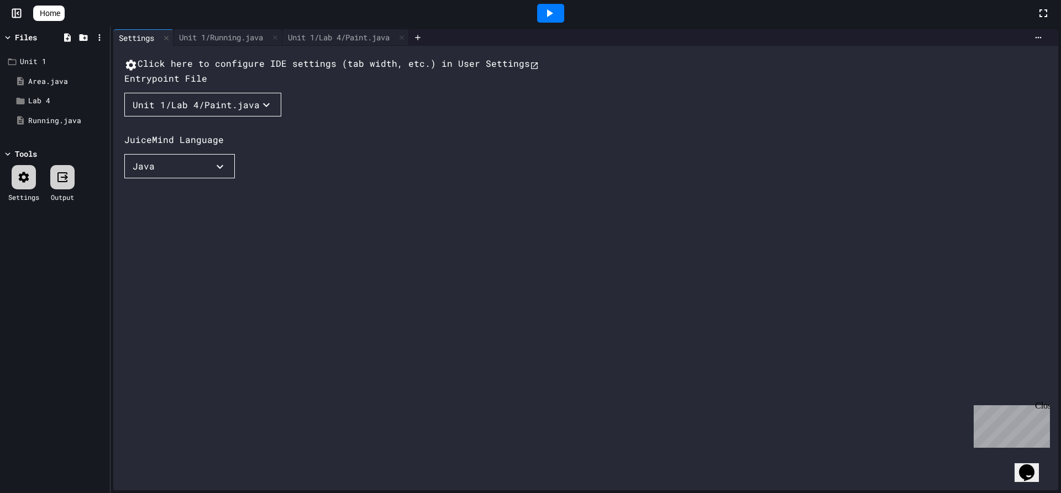
click at [64, 172] on icon at bounding box center [62, 177] width 10 height 10
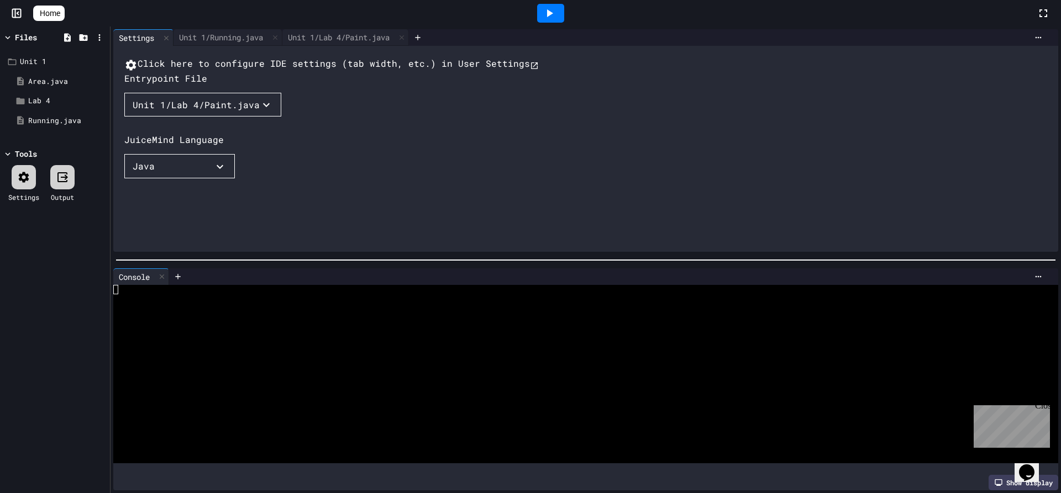
click at [182, 112] on div "Unit 1/Lab 4/Paint.java" at bounding box center [196, 104] width 127 height 13
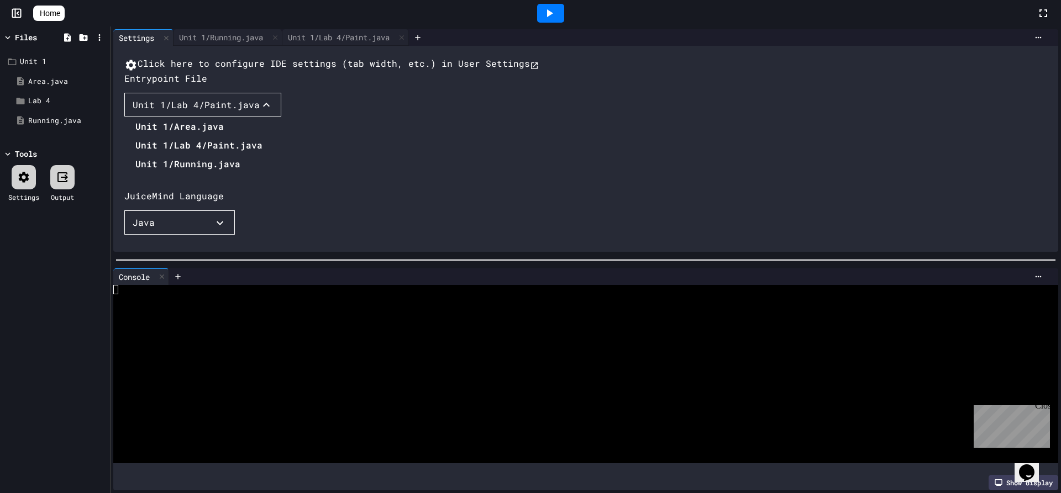
click at [172, 173] on li "Unit 1/Running.java" at bounding box center [198, 164] width 127 height 18
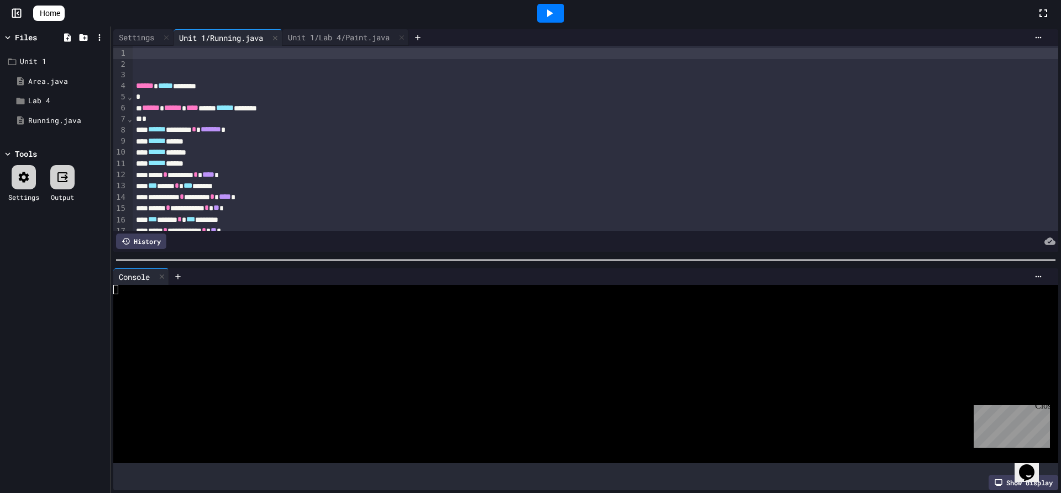
click at [26, 183] on icon at bounding box center [23, 177] width 13 height 13
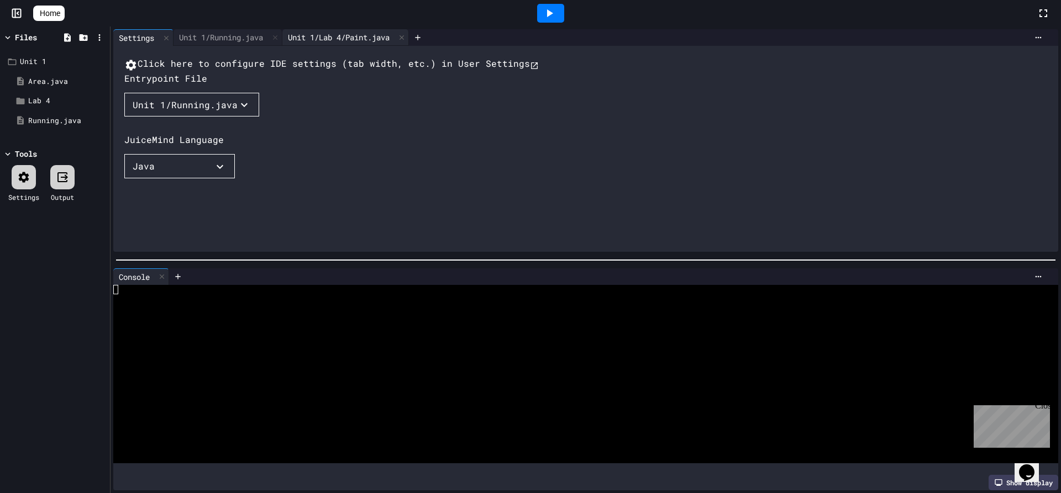
drag, startPoint x: 238, startPoint y: 40, endPoint x: 386, endPoint y: 44, distance: 148.1
click at [239, 40] on div "Unit 1/Running.java" at bounding box center [220, 37] width 95 height 12
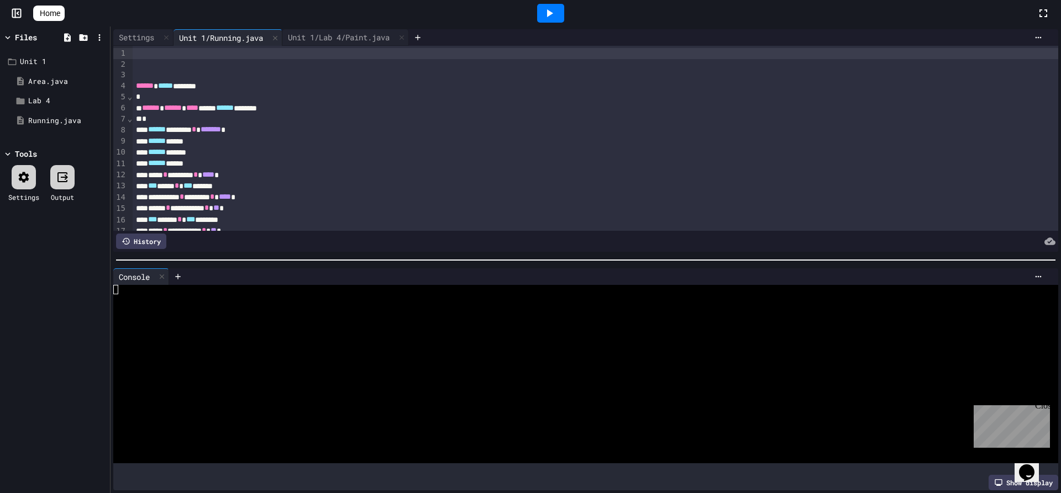
drag, startPoint x: 553, startPoint y: 18, endPoint x: 486, endPoint y: 78, distance: 90.4
click at [551, 20] on div at bounding box center [550, 13] width 27 height 19
click at [158, 269] on div at bounding box center [161, 277] width 13 height 16
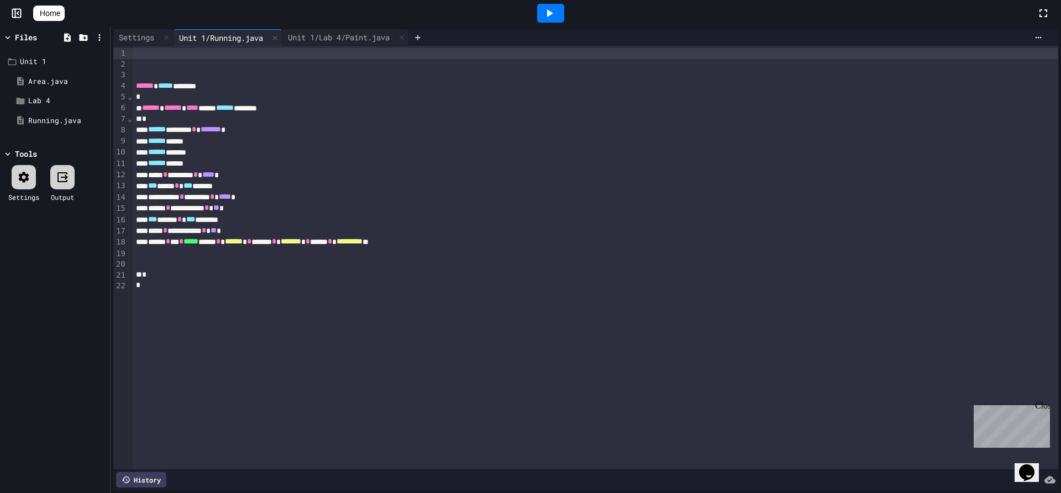
click at [542, 14] on div at bounding box center [550, 13] width 27 height 19
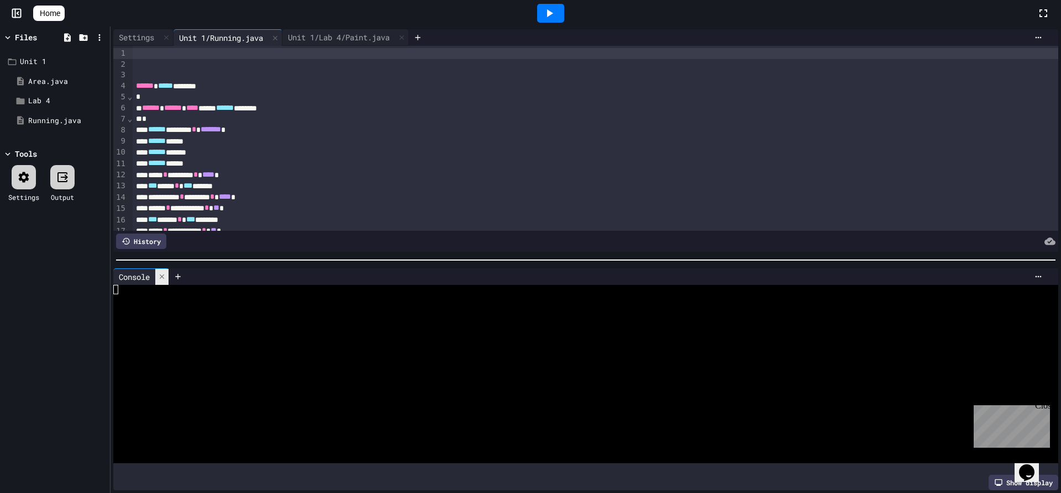
click at [166, 273] on icon at bounding box center [162, 277] width 8 height 8
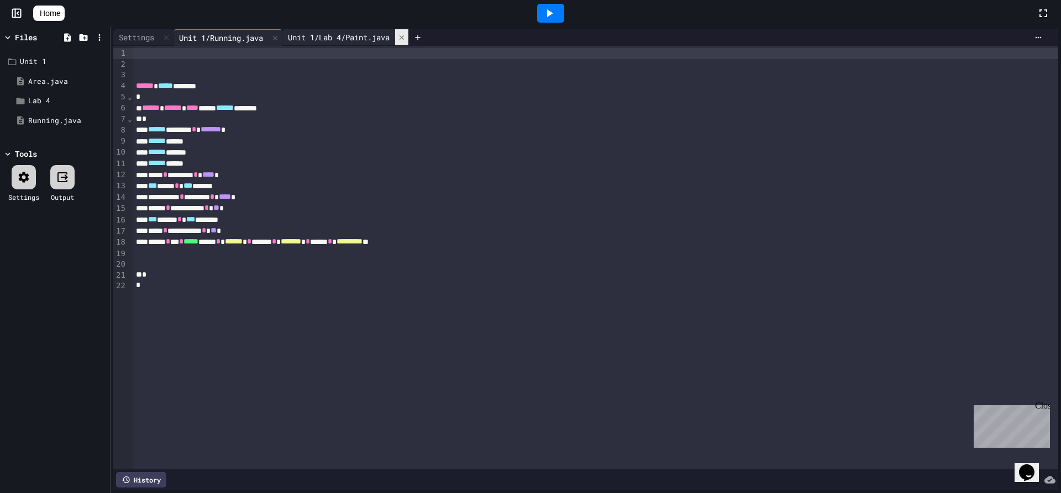
click at [406, 38] on icon at bounding box center [402, 38] width 8 height 8
click at [548, 14] on icon at bounding box center [549, 13] width 13 height 13
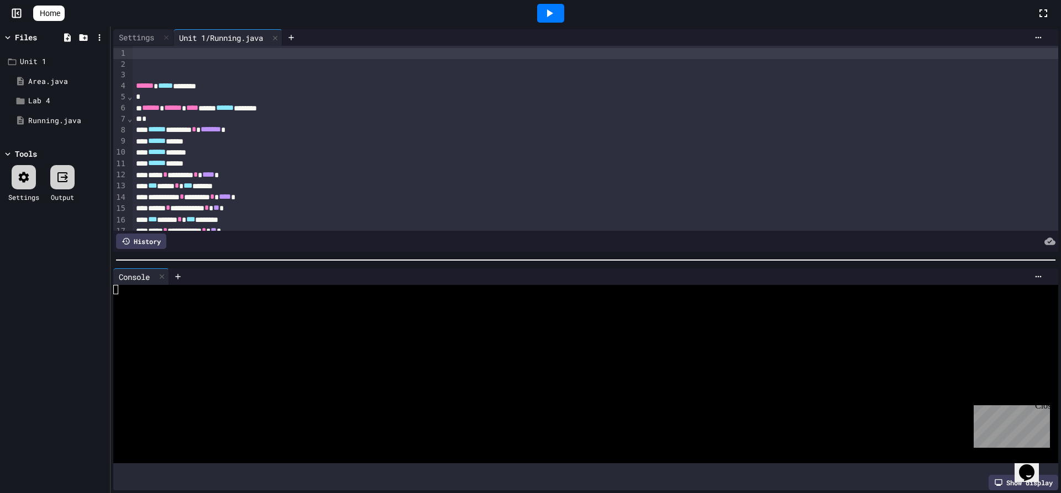
click at [562, 14] on div at bounding box center [550, 13] width 27 height 19
click at [166, 273] on icon at bounding box center [162, 277] width 8 height 8
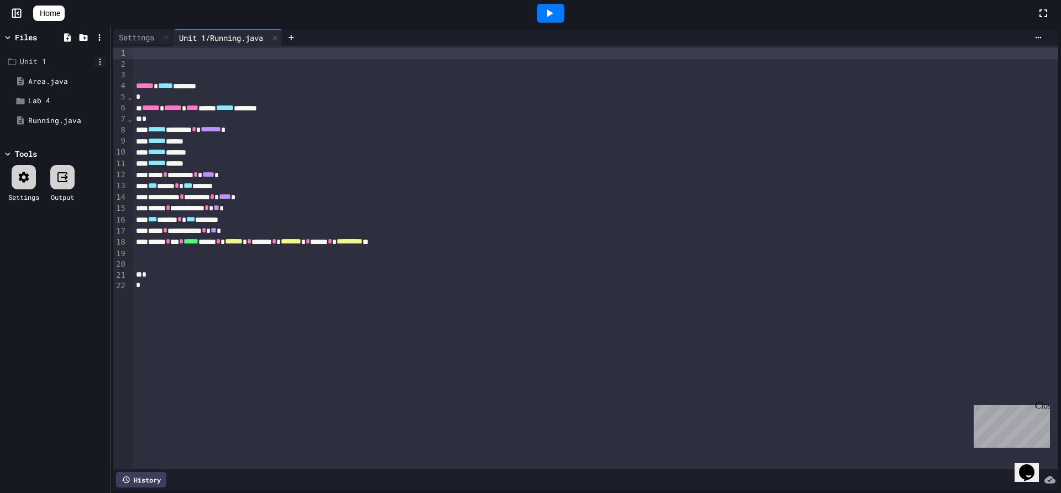
click at [96, 61] on icon at bounding box center [100, 62] width 10 height 10
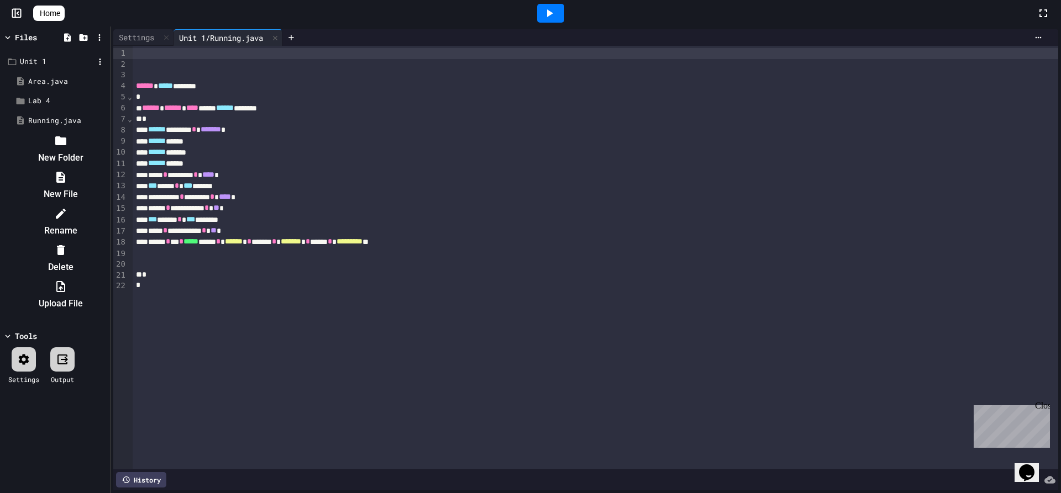
click at [107, 131] on div at bounding box center [55, 131] width 104 height 0
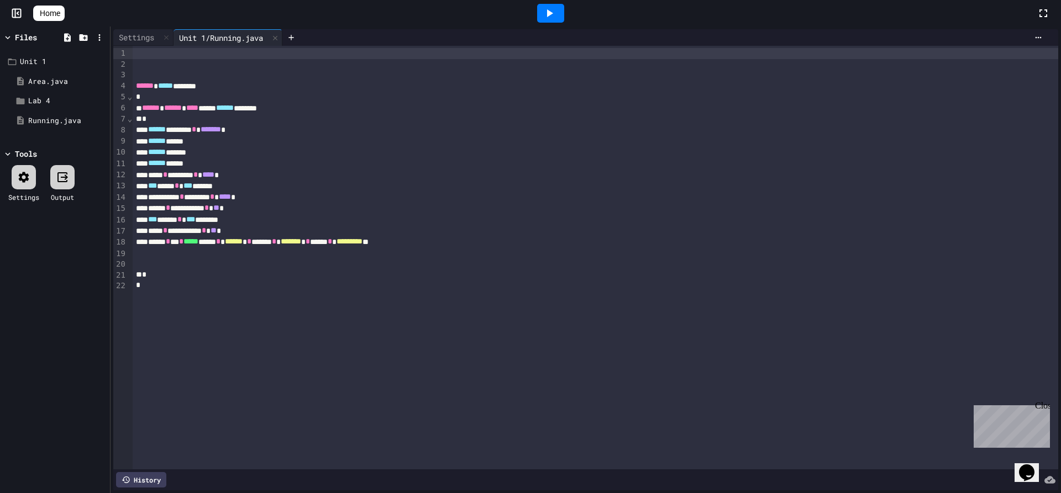
click at [561, 4] on div at bounding box center [550, 13] width 27 height 19
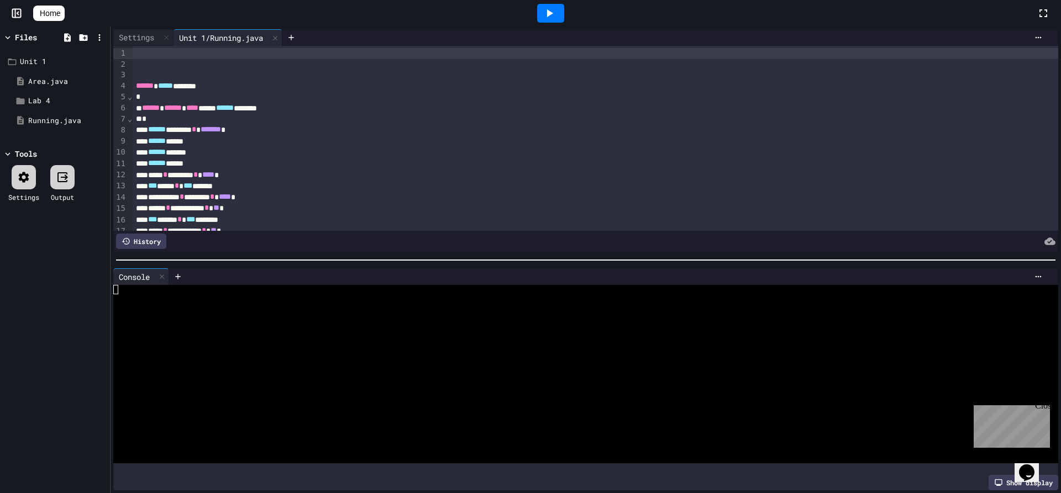
click at [550, 12] on icon at bounding box center [549, 13] width 13 height 13
click at [160, 269] on div at bounding box center [161, 277] width 13 height 16
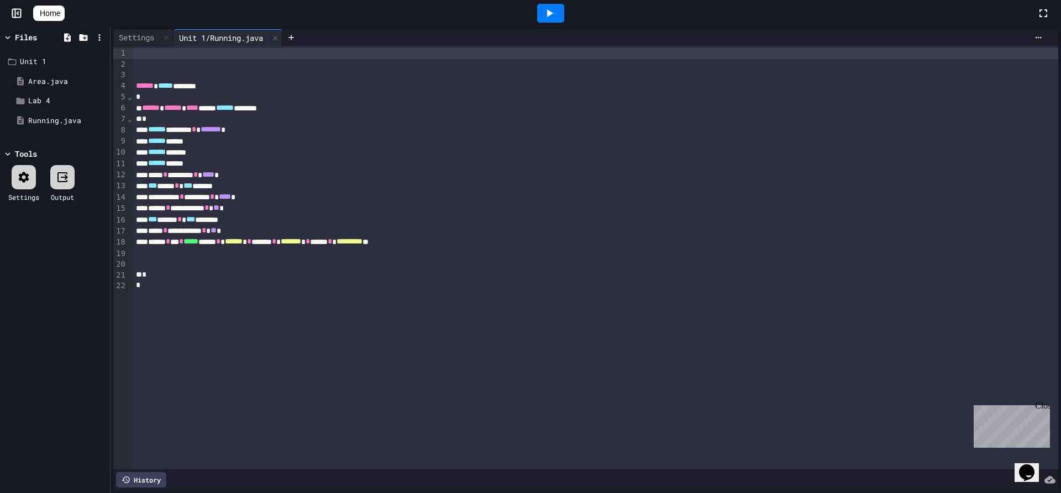
click at [75, 175] on div at bounding box center [62, 177] width 24 height 24
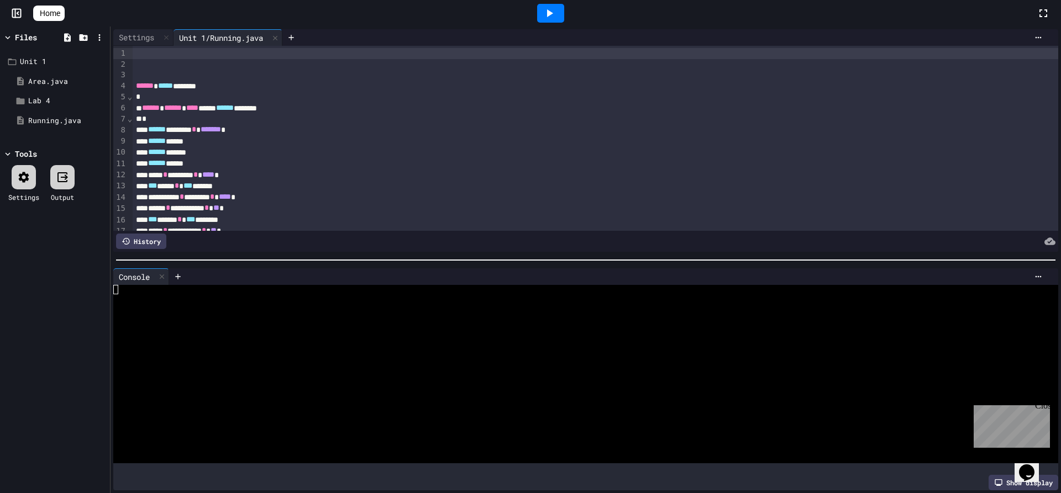
click at [65, 182] on icon at bounding box center [62, 177] width 10 height 10
click at [160, 273] on icon at bounding box center [162, 277] width 8 height 8
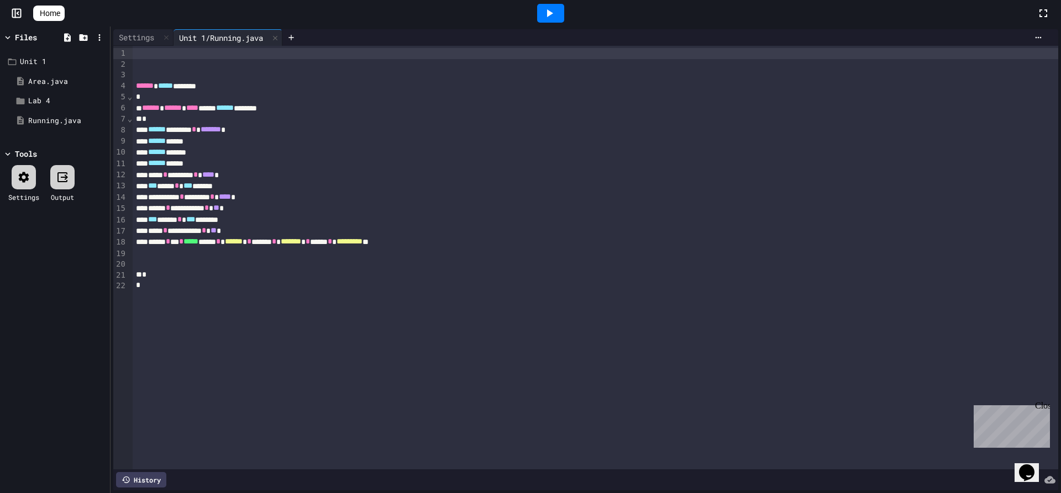
click at [34, 183] on div at bounding box center [24, 177] width 24 height 24
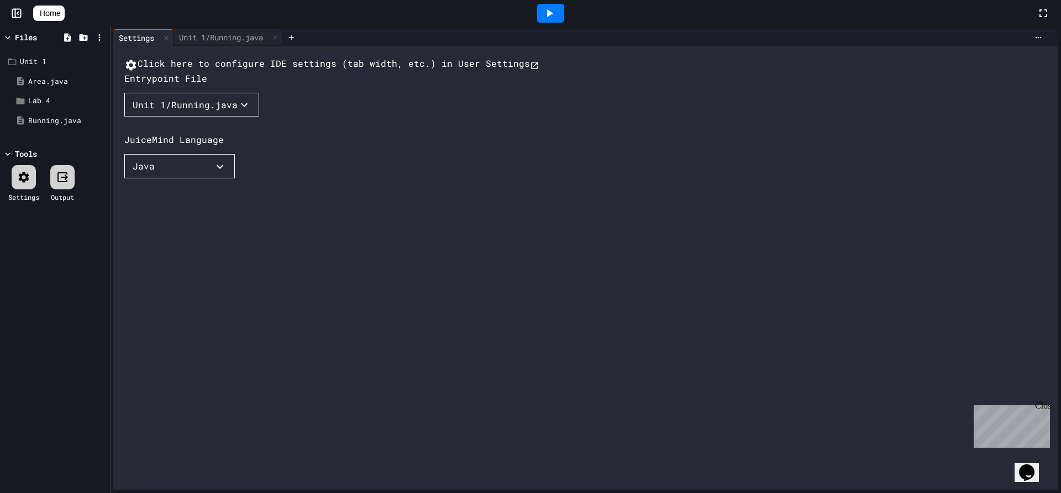
click at [135, 112] on div "Unit 1/Running.java" at bounding box center [185, 104] width 105 height 13
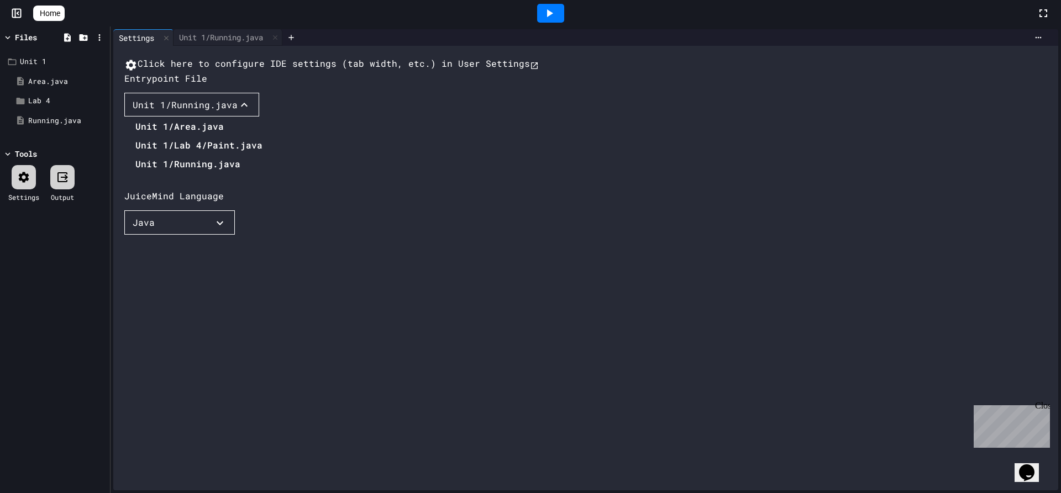
click at [187, 173] on li "Unit 1/Running.java" at bounding box center [198, 164] width 127 height 18
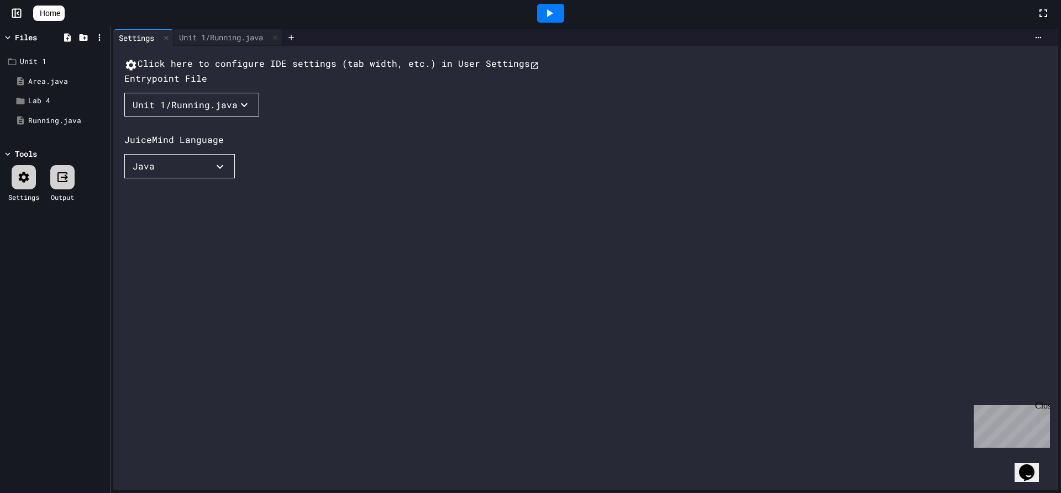
click at [553, 13] on icon at bounding box center [550, 13] width 6 height 8
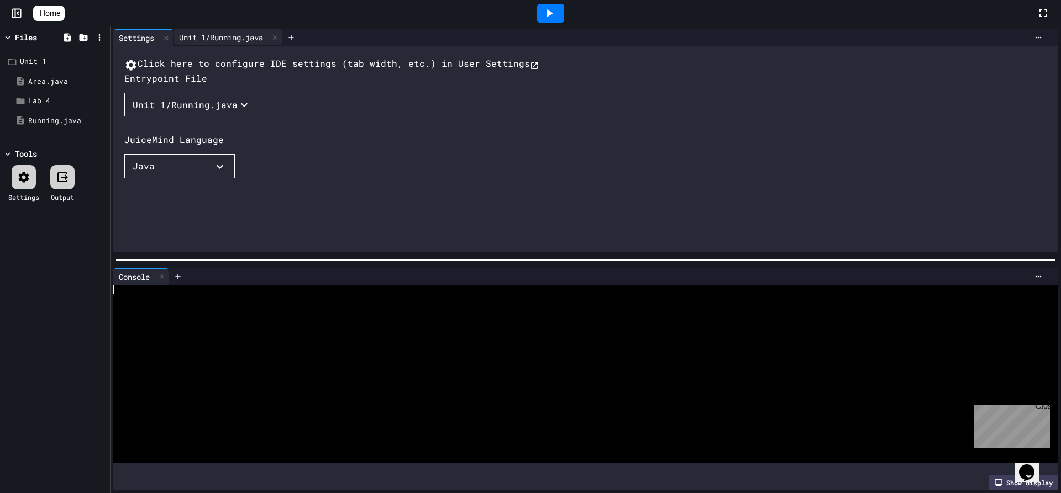
click at [238, 39] on div "Unit 1/Running.java" at bounding box center [220, 37] width 95 height 12
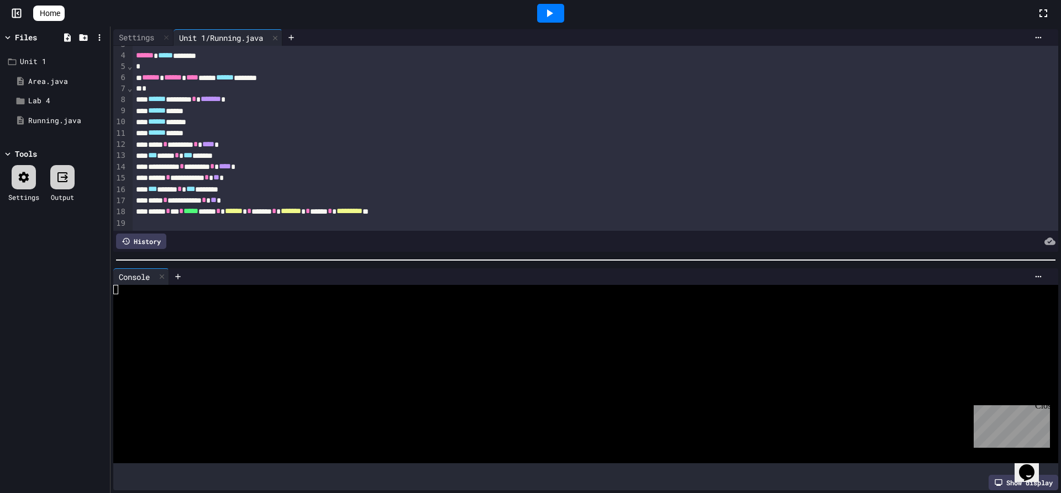
scroll to position [55, 0]
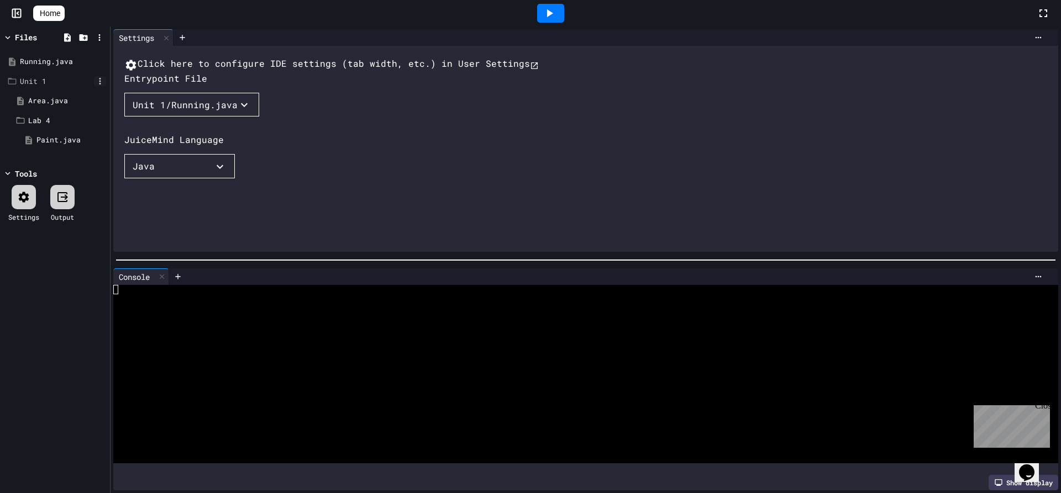
click at [99, 81] on icon at bounding box center [100, 81] width 10 height 10
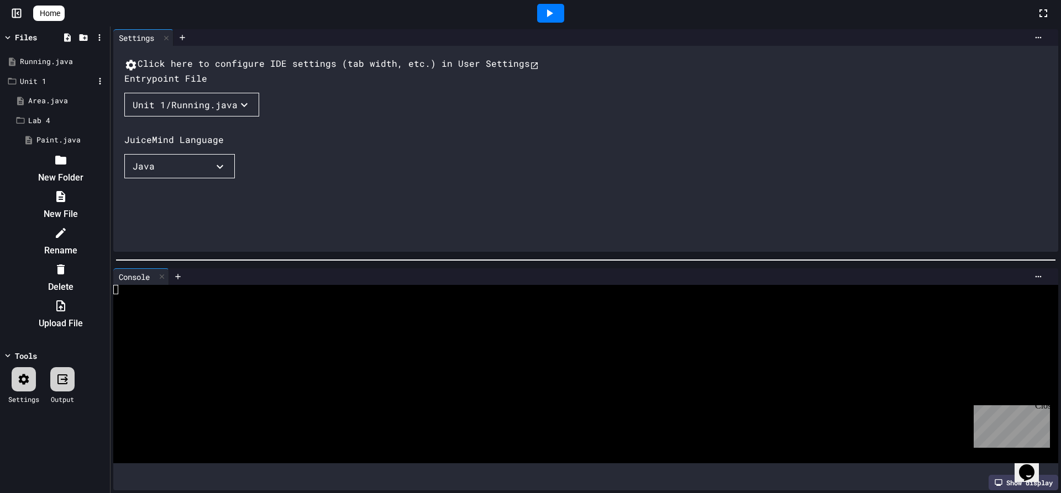
click at [107, 261] on li "Delete" at bounding box center [60, 278] width 93 height 35
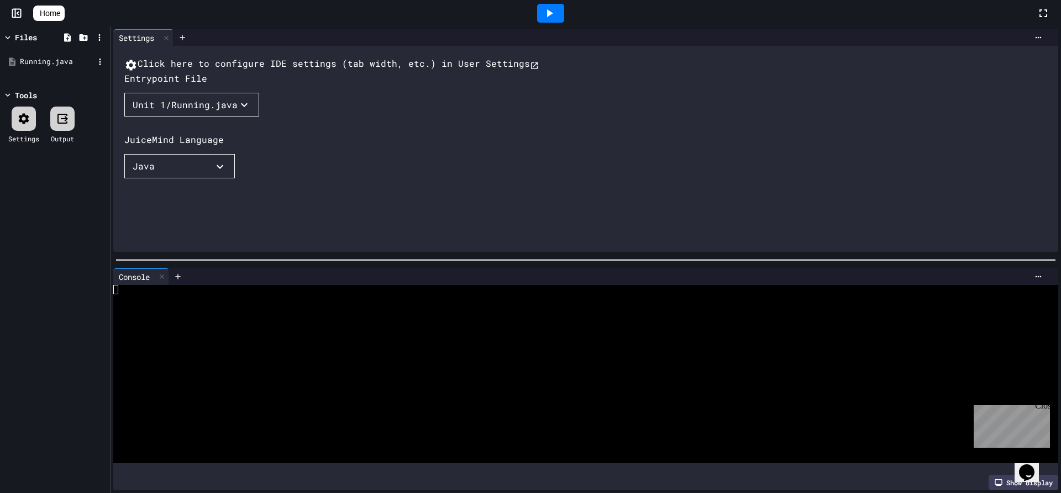
click at [31, 62] on div "Running.java" at bounding box center [57, 61] width 74 height 11
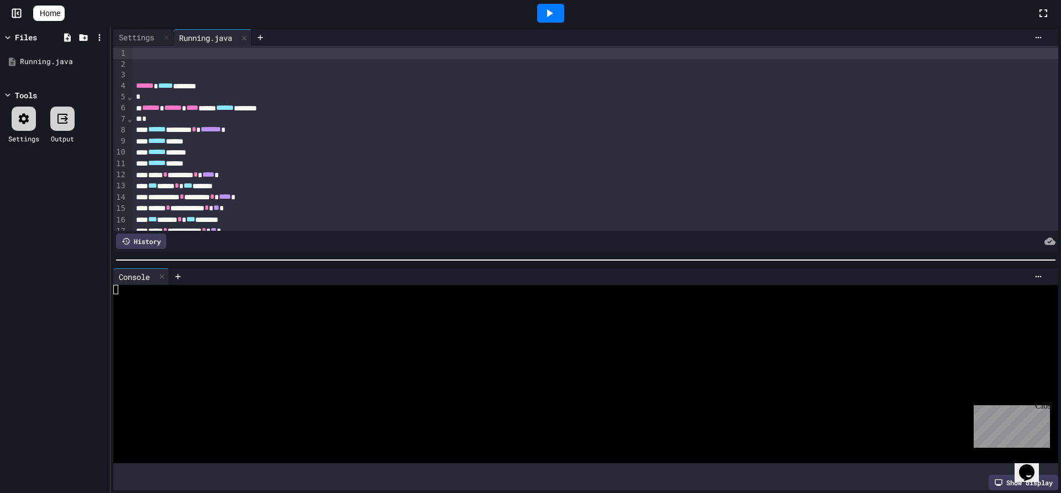
click at [553, 14] on icon at bounding box center [550, 13] width 6 height 8
click at [553, 14] on div "Unable to connect to code execution server. Please check your connection and tr…" at bounding box center [530, 31] width 1061 height 62
click at [23, 48] on icon "Close" at bounding box center [17, 53] width 11 height 11
click at [102, 40] on icon at bounding box center [99, 38] width 10 height 10
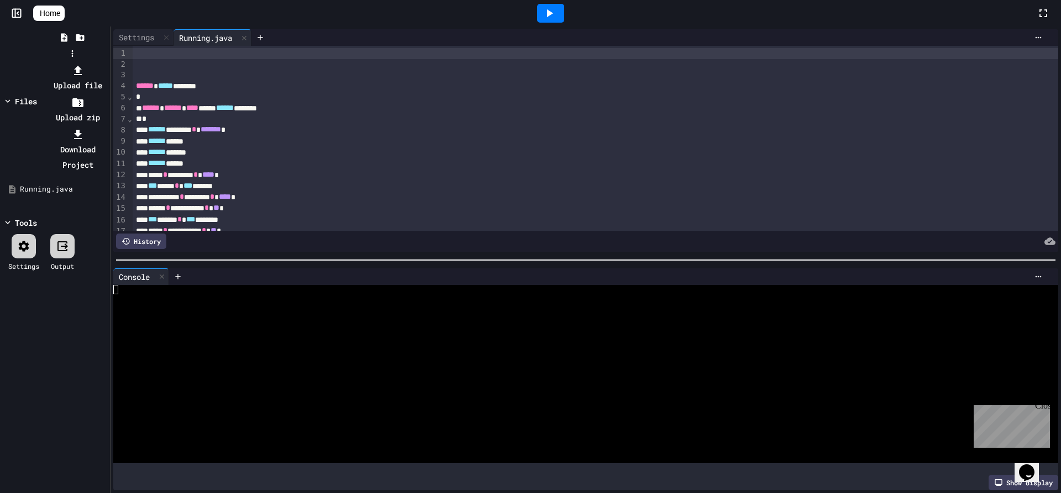
click at [51, 62] on div at bounding box center [72, 62] width 70 height 0
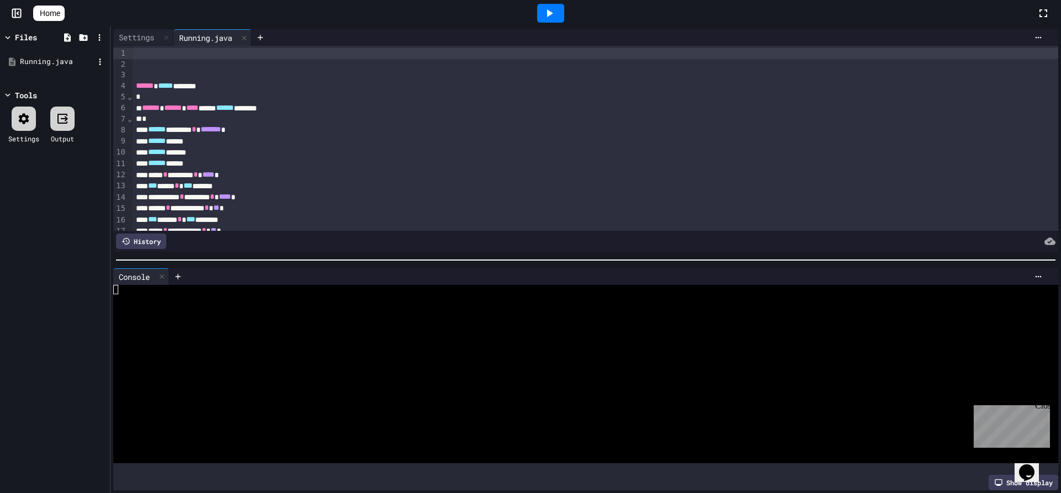
click at [52, 61] on div "Running.java" at bounding box center [57, 61] width 74 height 11
click at [56, 58] on div "Running.java" at bounding box center [57, 61] width 74 height 11
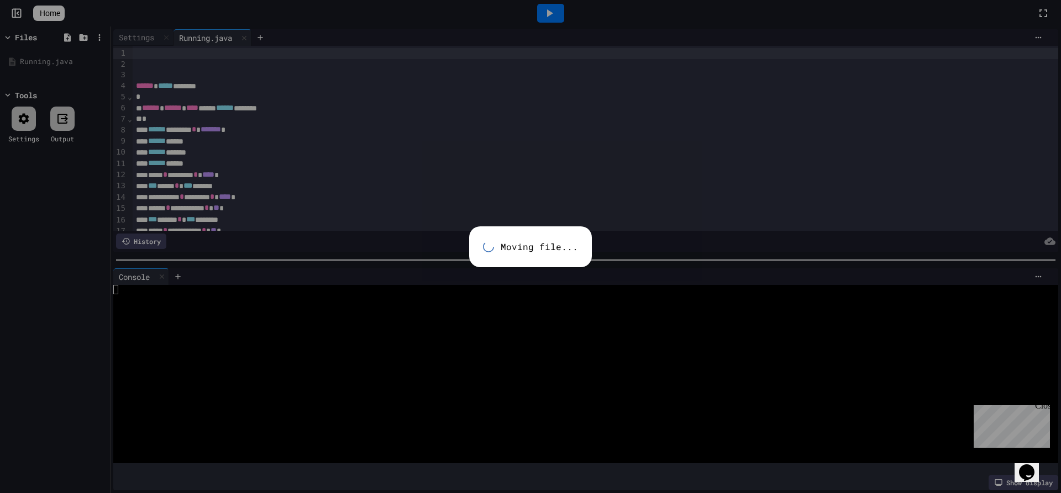
click at [22, 57] on div "Moving file..." at bounding box center [530, 246] width 1061 height 493
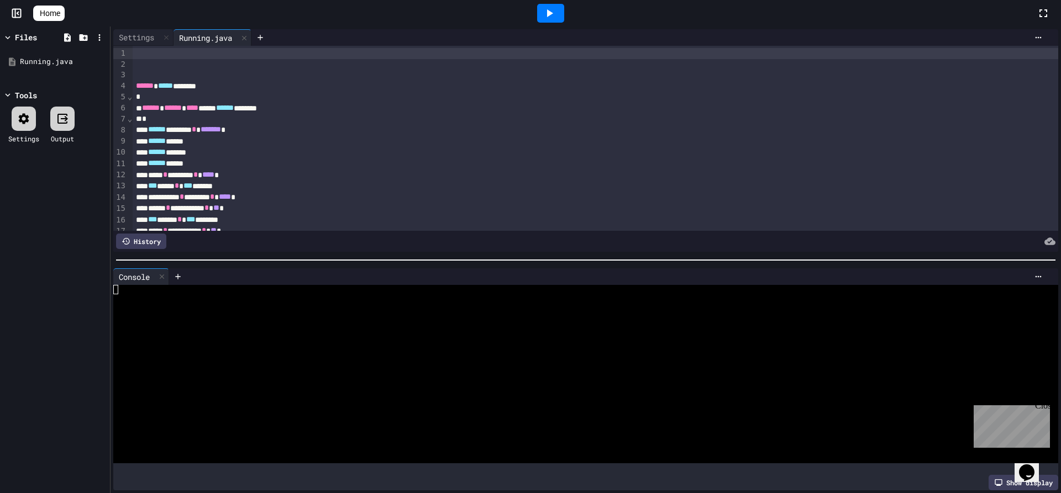
click at [18, 110] on div at bounding box center [24, 119] width 24 height 24
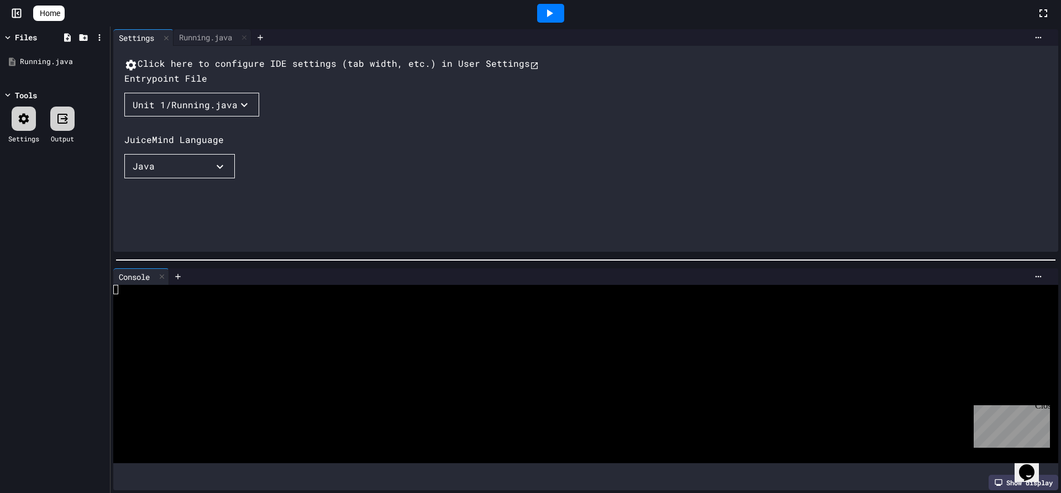
click at [213, 117] on button "Unit 1/Running.java" at bounding box center [191, 105] width 135 height 24
click at [165, 135] on li "Running.java" at bounding box center [168, 127] width 66 height 18
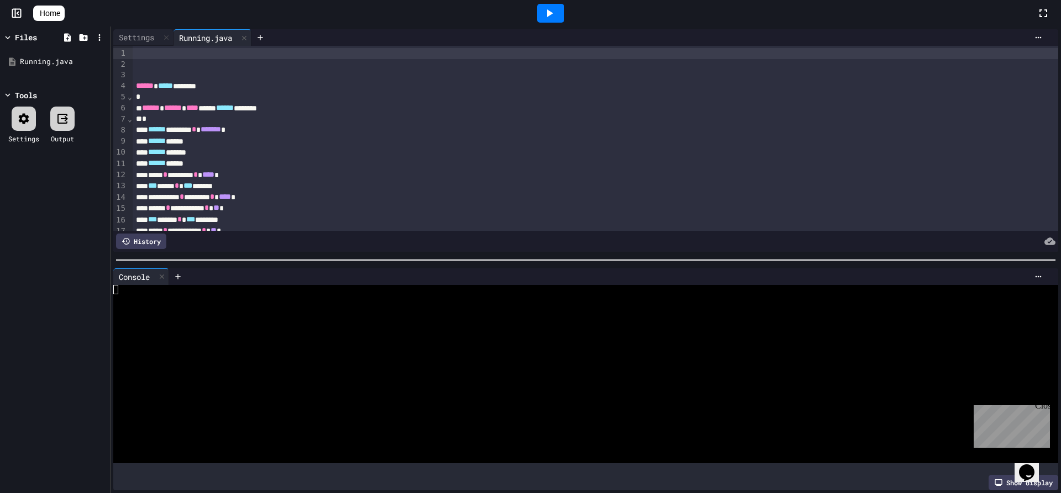
click at [66, 117] on icon at bounding box center [64, 119] width 7 height 6
click at [67, 117] on icon at bounding box center [64, 119] width 7 height 6
click at [554, 17] on icon at bounding box center [549, 13] width 13 height 13
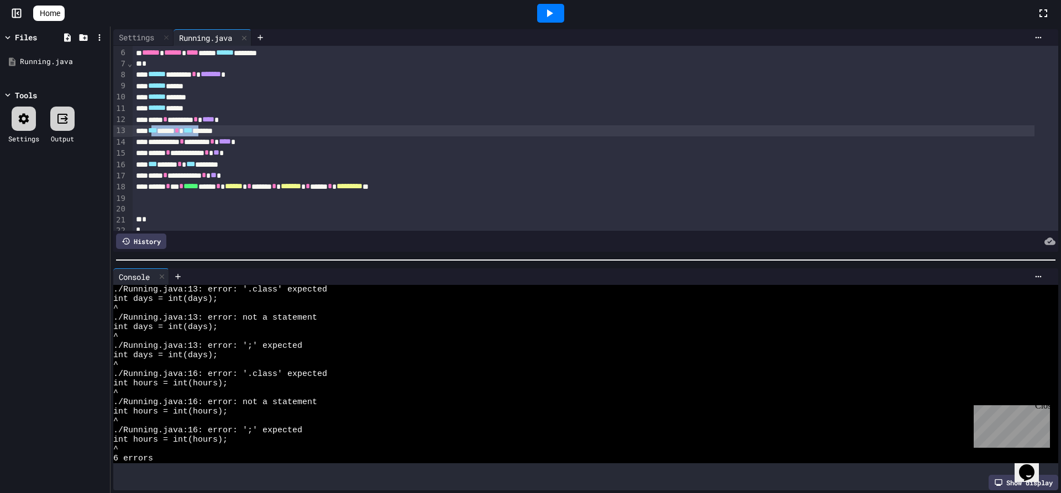
drag, startPoint x: 160, startPoint y: 130, endPoint x: 223, endPoint y: 133, distance: 63.0
click at [222, 133] on div "*** **** * *** *******" at bounding box center [584, 130] width 902 height 11
click at [223, 133] on div "*** **** * *** *******" at bounding box center [584, 130] width 902 height 11
click at [543, 17] on div at bounding box center [550, 13] width 27 height 19
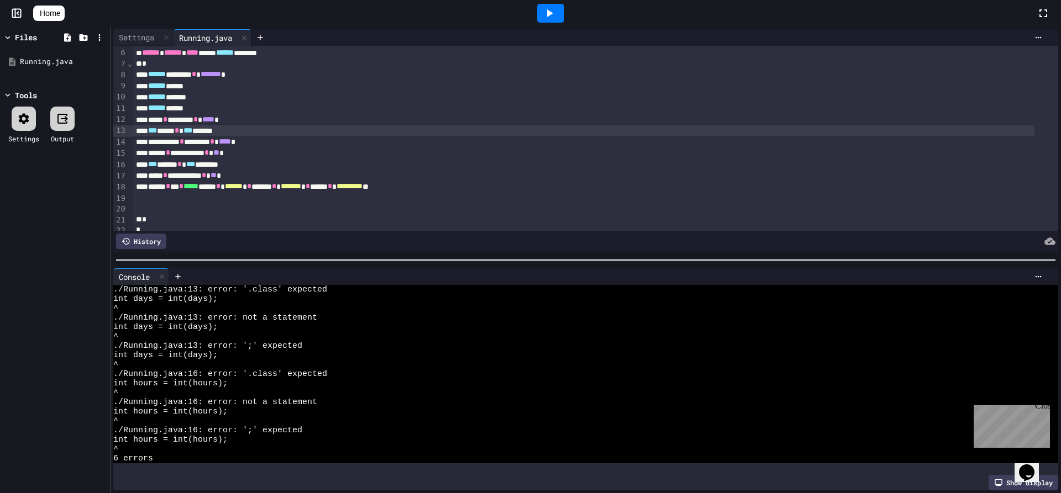
click at [238, 146] on div "**********" at bounding box center [584, 141] width 902 height 11
click at [234, 132] on div "*** **** * *** *******" at bounding box center [584, 130] width 902 height 11
click at [151, 122] on div "**** * ******* * **** *" at bounding box center [584, 119] width 902 height 11
click at [192, 134] on span "***" at bounding box center [187, 131] width 9 height 8
click at [561, 12] on div at bounding box center [550, 13] width 27 height 19
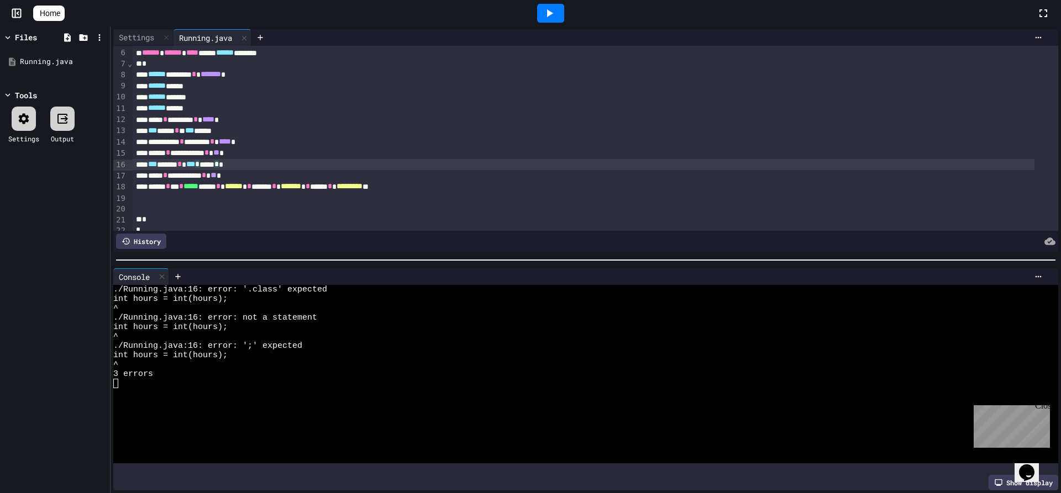
click at [244, 167] on div "*** ***** * *** * ***** * *" at bounding box center [584, 164] width 902 height 11
click at [563, 18] on div at bounding box center [550, 13] width 27 height 19
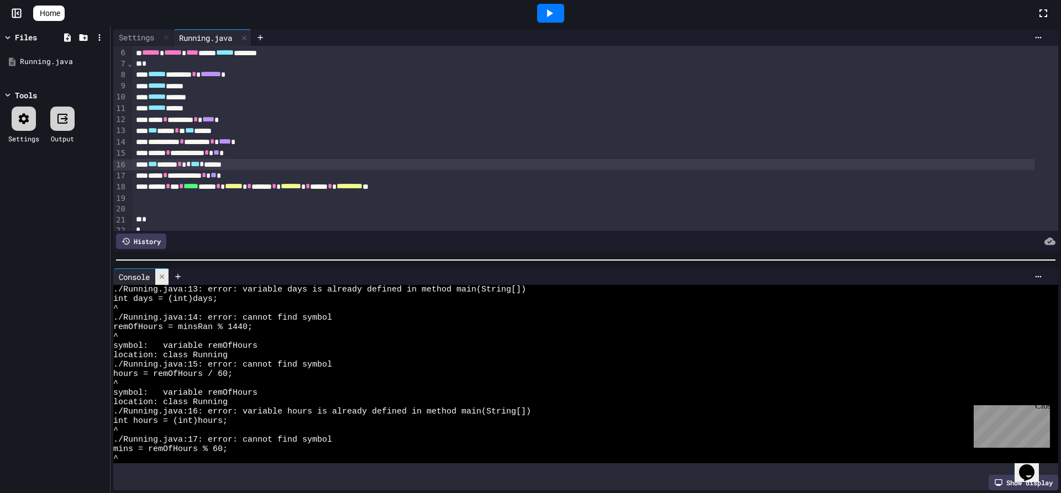
click at [160, 273] on icon at bounding box center [162, 277] width 8 height 8
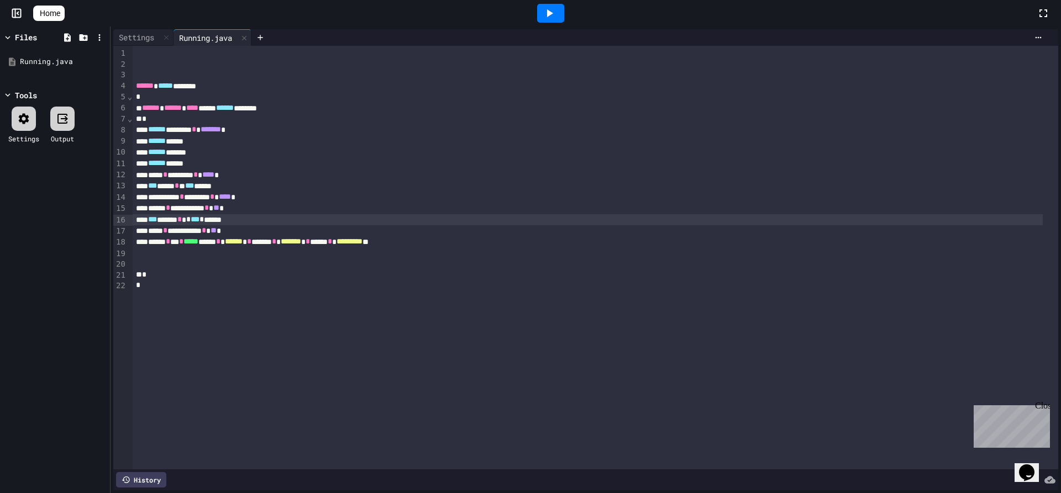
click at [547, 18] on icon at bounding box center [549, 13] width 13 height 13
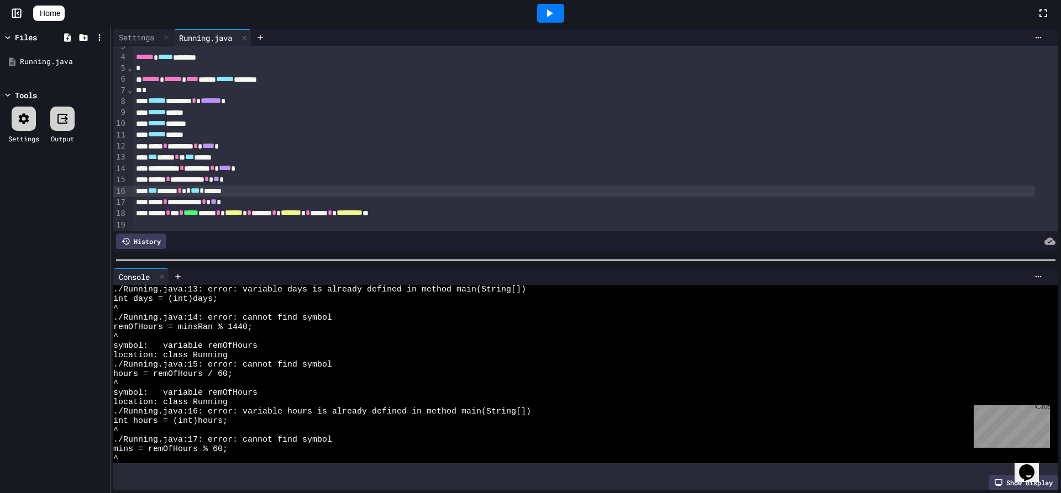
scroll to position [55, 0]
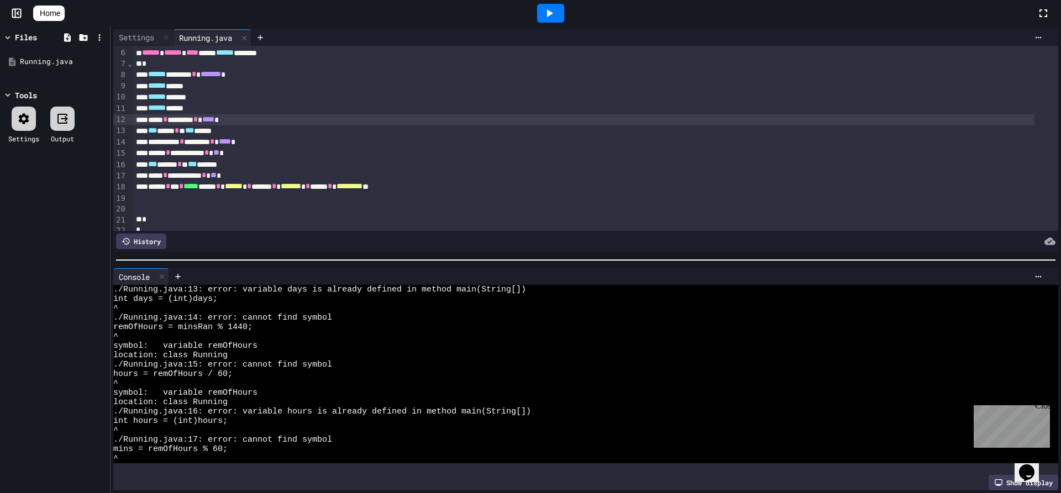
click at [154, 121] on div "**** * ******* * **** *" at bounding box center [584, 119] width 902 height 11
click at [181, 115] on div "**** * ******* * **** *" at bounding box center [584, 119] width 902 height 11
drag, startPoint x: 250, startPoint y: 134, endPoint x: 154, endPoint y: 133, distance: 96.1
click at [154, 133] on div "*** **** * * *** ******" at bounding box center [584, 130] width 902 height 11
click at [154, 133] on span "***" at bounding box center [152, 131] width 9 height 8
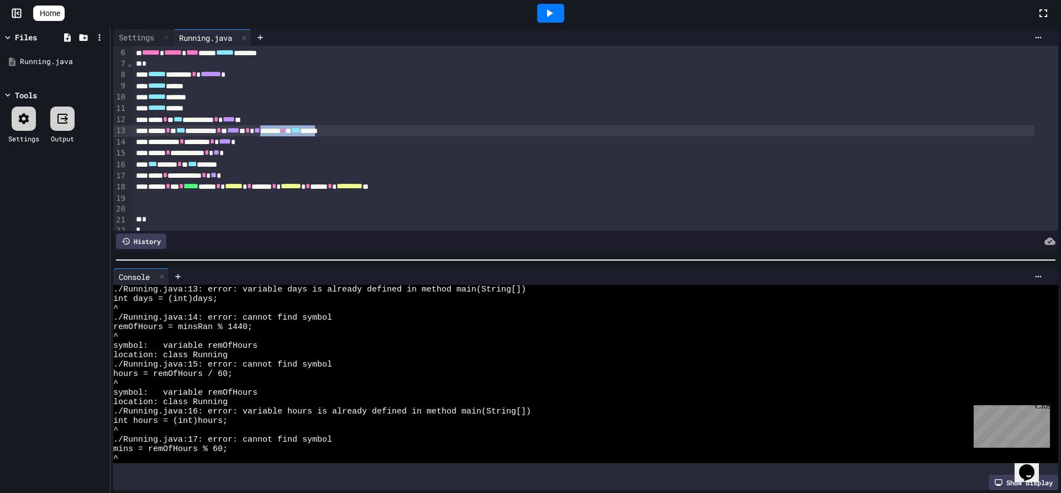
drag, startPoint x: 381, startPoint y: 128, endPoint x: 307, endPoint y: 131, distance: 74.1
click at [307, 131] on div "**********" at bounding box center [584, 130] width 902 height 11
click at [152, 144] on div "**********" at bounding box center [584, 141] width 902 height 11
